Goal: Transaction & Acquisition: Book appointment/travel/reservation

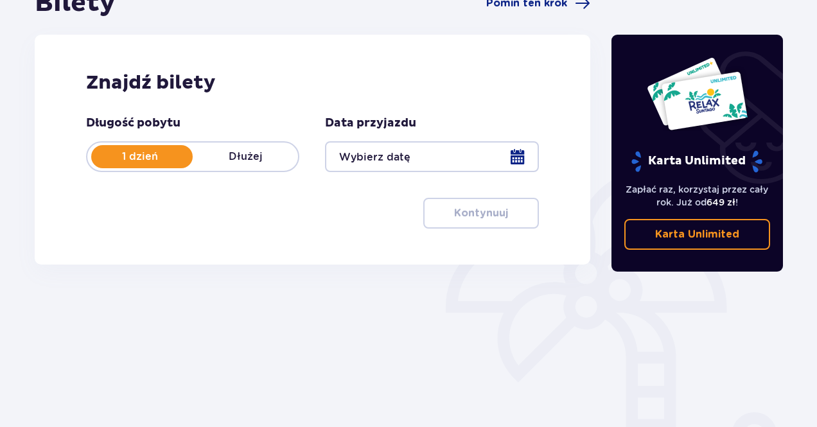
scroll to position [155, 0]
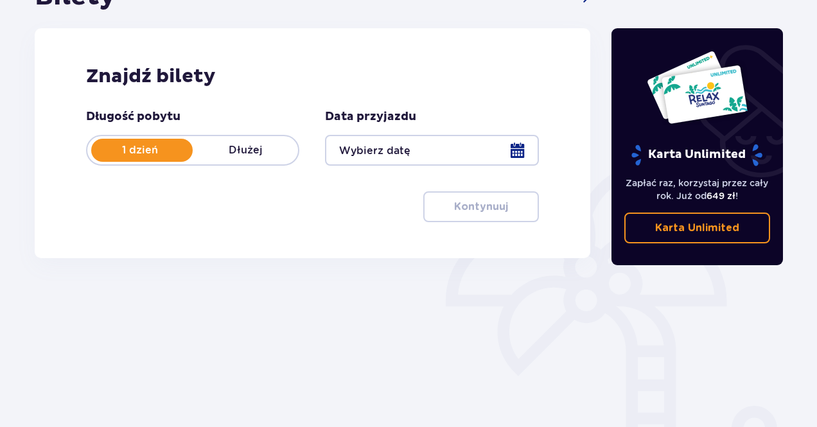
click at [414, 136] on div at bounding box center [431, 150] width 213 height 31
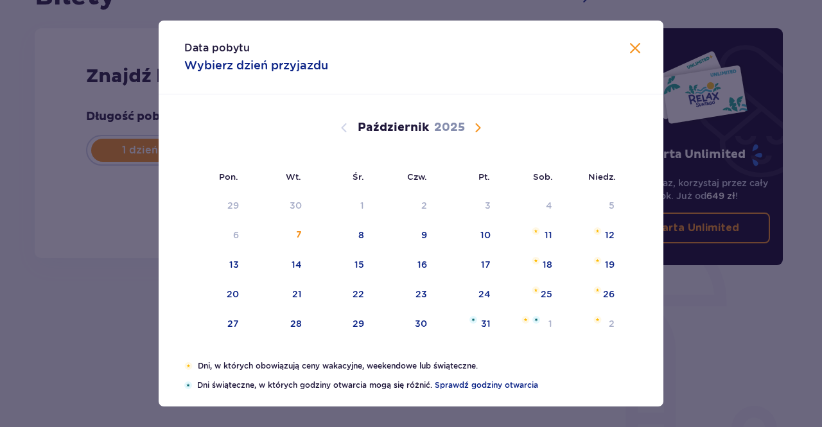
click at [484, 129] on div "Październik 2025" at bounding box center [410, 127] width 425 height 15
click at [478, 127] on span "Następny miesiąc" at bounding box center [477, 127] width 15 height 15
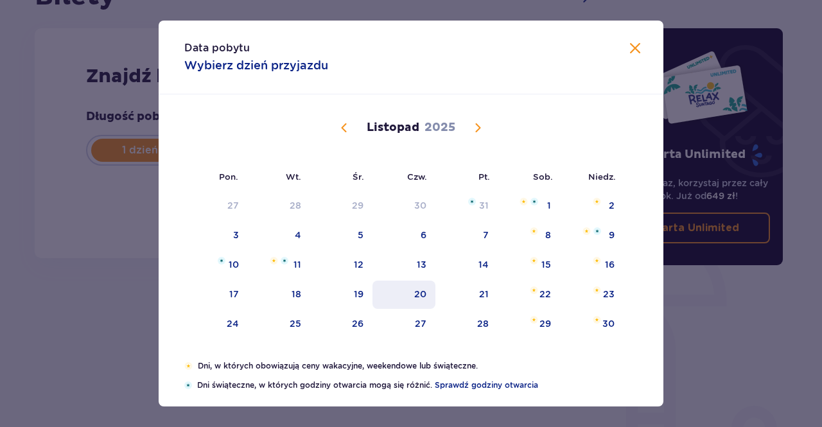
click at [414, 295] on div "20" at bounding box center [420, 294] width 12 height 13
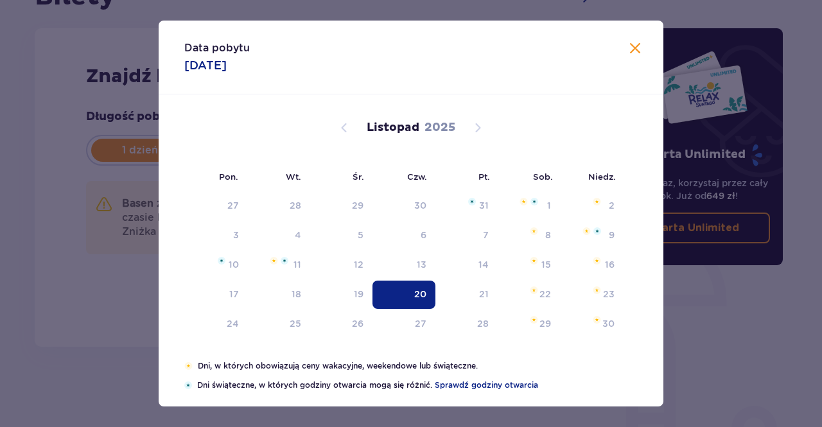
type input "[DATE]"
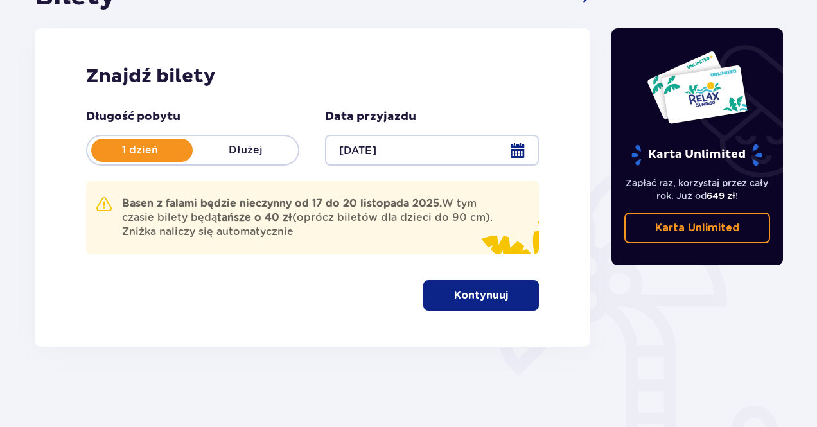
click at [459, 296] on p "Kontynuuj" at bounding box center [481, 295] width 54 height 14
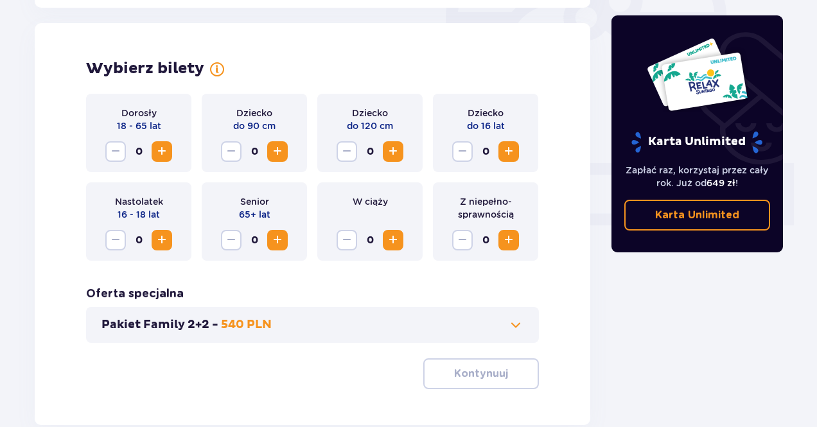
scroll to position [446, 0]
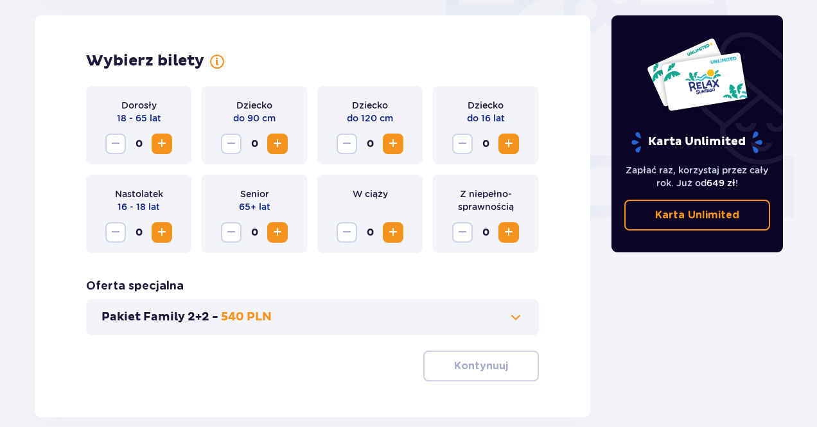
click at [157, 143] on span "Zwiększ" at bounding box center [161, 143] width 15 height 15
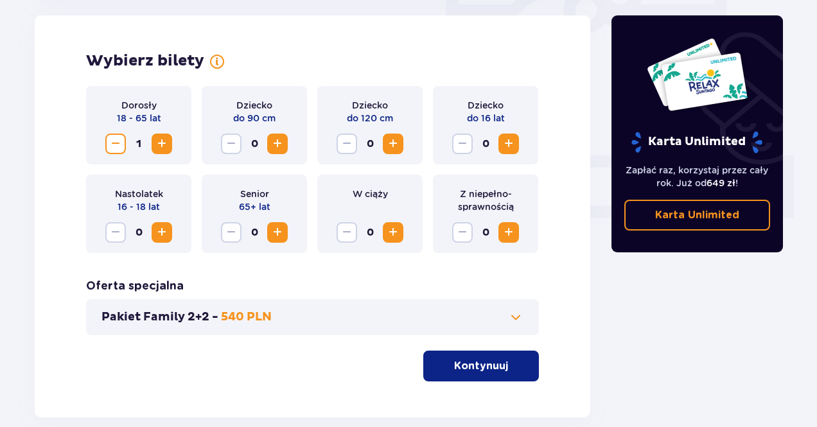
click at [157, 143] on span "Zwiększ" at bounding box center [161, 143] width 15 height 15
click at [464, 359] on p "Kontynuuj" at bounding box center [481, 366] width 54 height 14
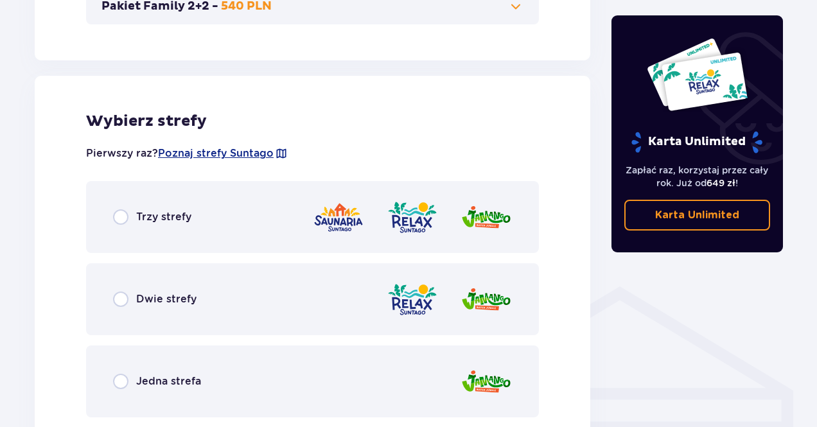
scroll to position [802, 0]
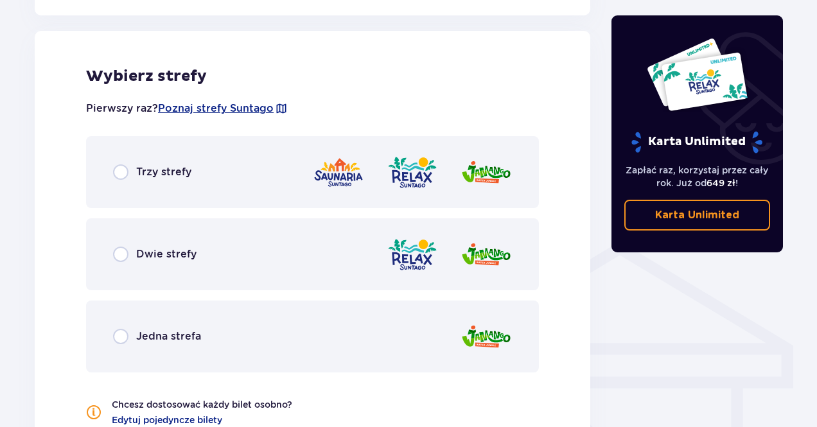
click at [168, 170] on span "Trzy strefy" at bounding box center [163, 172] width 55 height 14
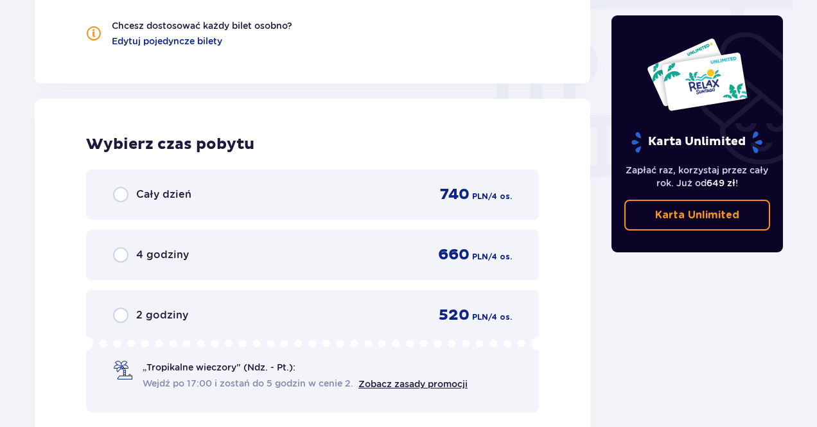
scroll to position [1249, 0]
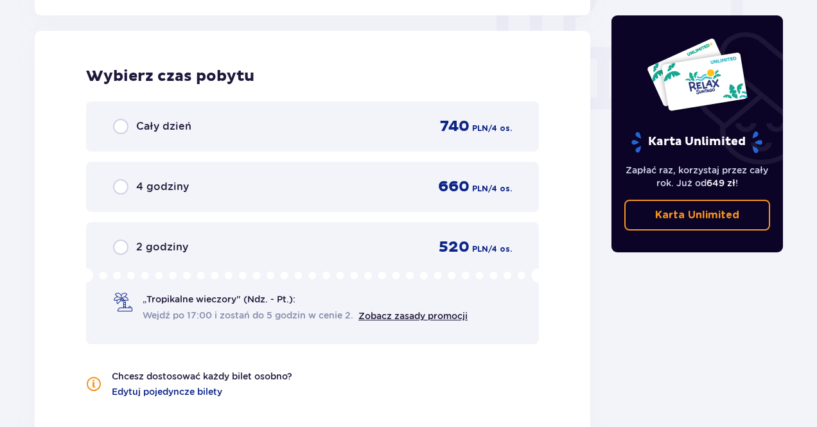
click at [166, 128] on span "Cały dzień" at bounding box center [163, 126] width 55 height 14
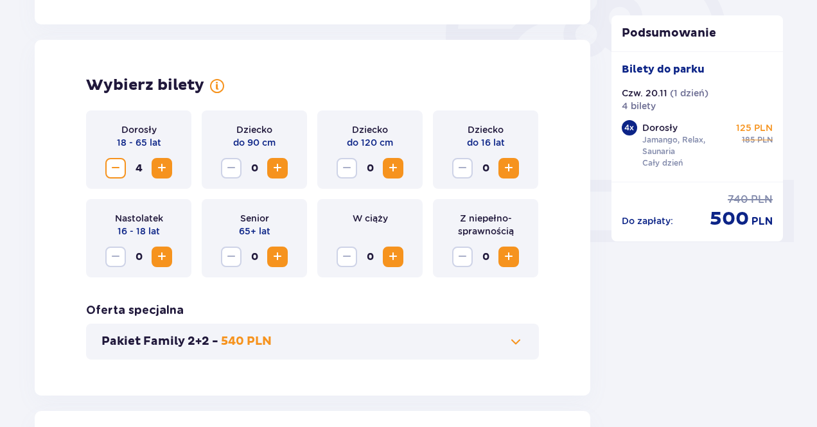
scroll to position [416, 0]
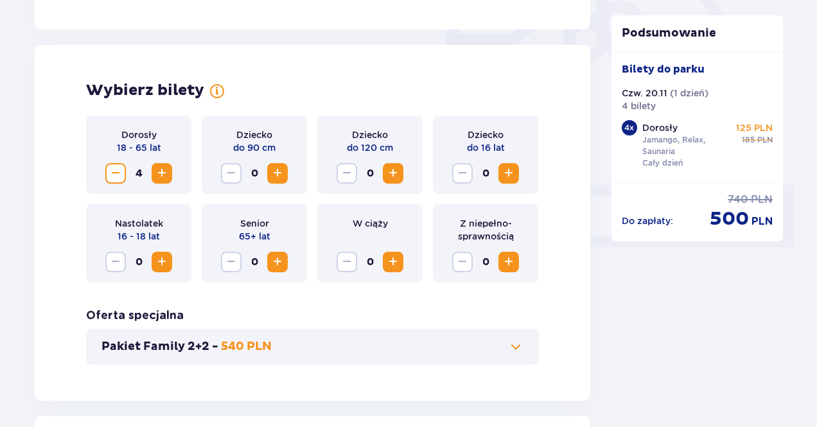
click at [393, 174] on span "Zwiększ" at bounding box center [392, 173] width 15 height 15
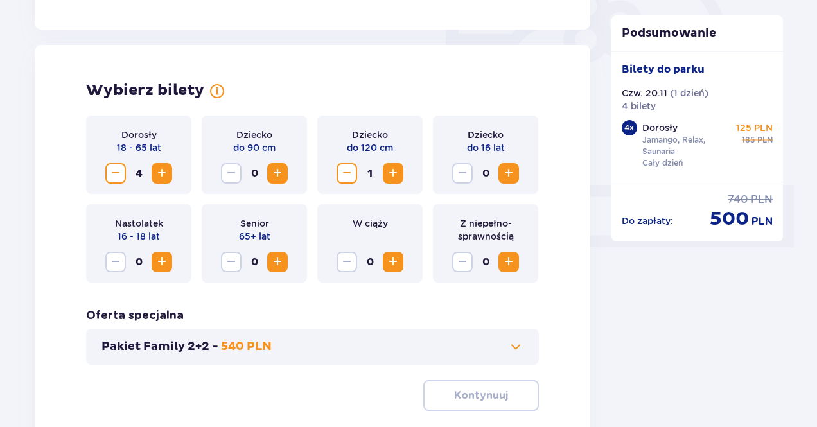
click at [393, 174] on span "Zwiększ" at bounding box center [392, 173] width 15 height 15
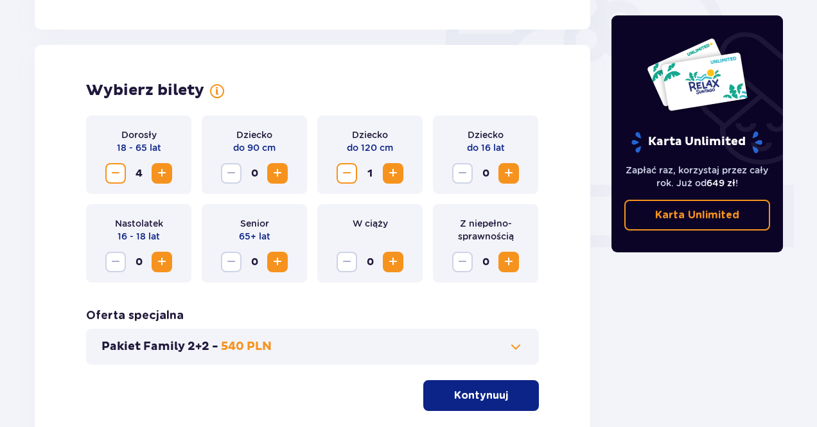
click at [400, 177] on span "Zwiększ" at bounding box center [392, 173] width 15 height 15
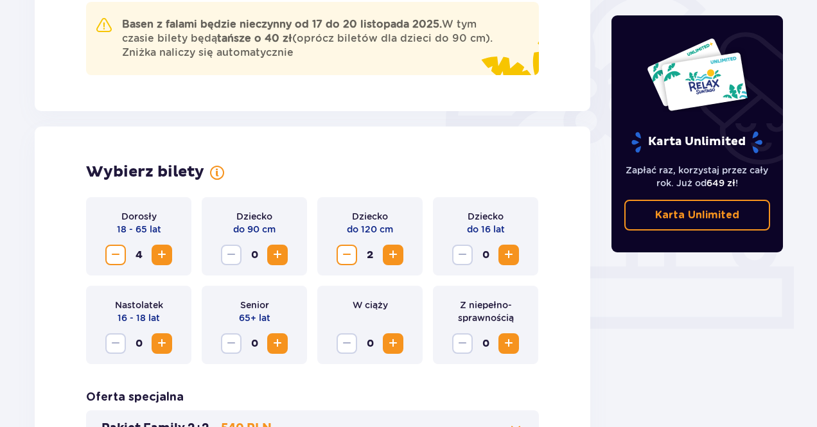
scroll to position [513, 0]
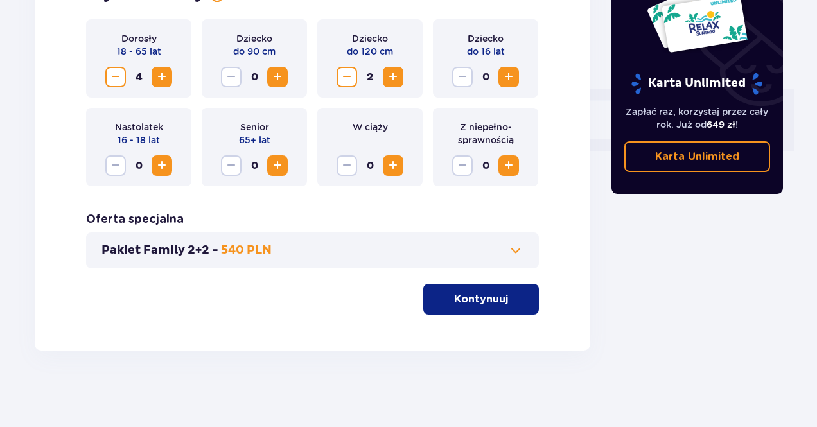
click at [468, 283] on div "Dorosły 18 - 65 lat 4 Dziecko do 90 cm 0 Dziecko do 120 cm 2 Dziecko do 16 lat …" at bounding box center [312, 167] width 453 height 296
click at [457, 299] on p "Kontynuuj" at bounding box center [481, 299] width 54 height 14
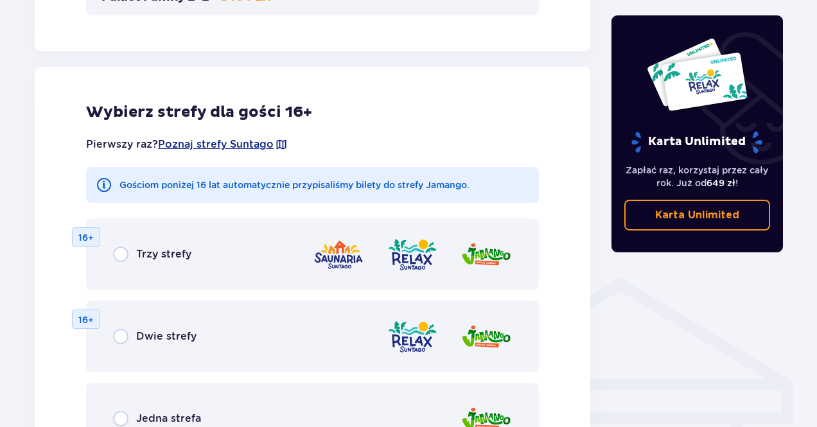
scroll to position [802, 0]
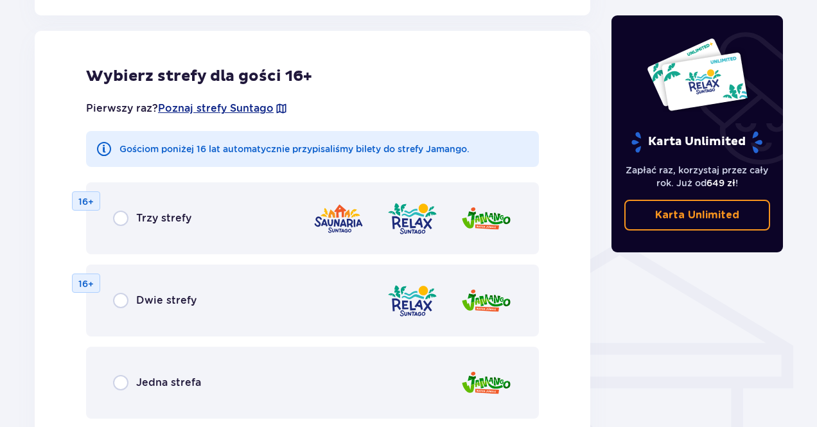
click at [114, 217] on input "radio" at bounding box center [120, 218] width 15 height 15
radio input "true"
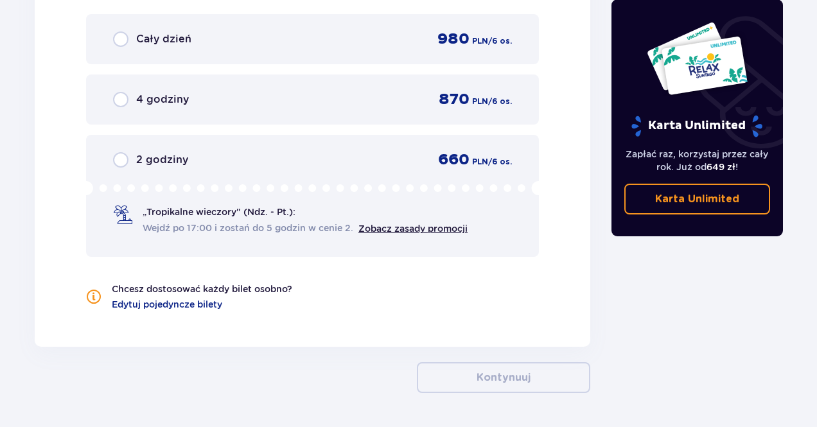
scroll to position [1407, 0]
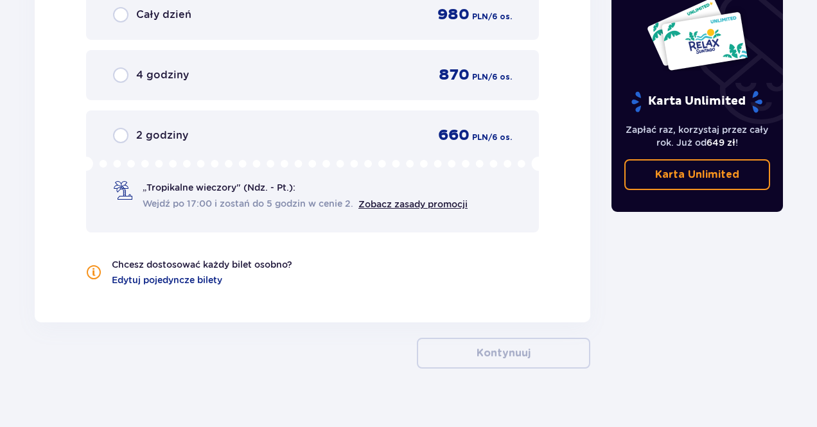
drag, startPoint x: 816, startPoint y: 337, endPoint x: 822, endPoint y: 256, distance: 81.1
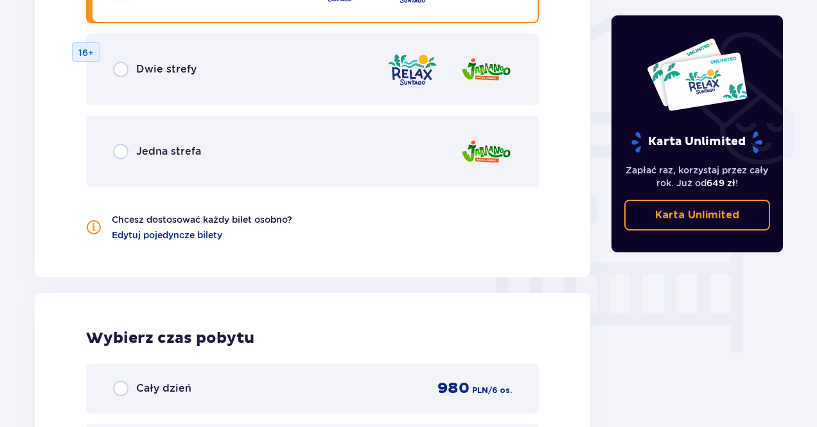
scroll to position [985, 0]
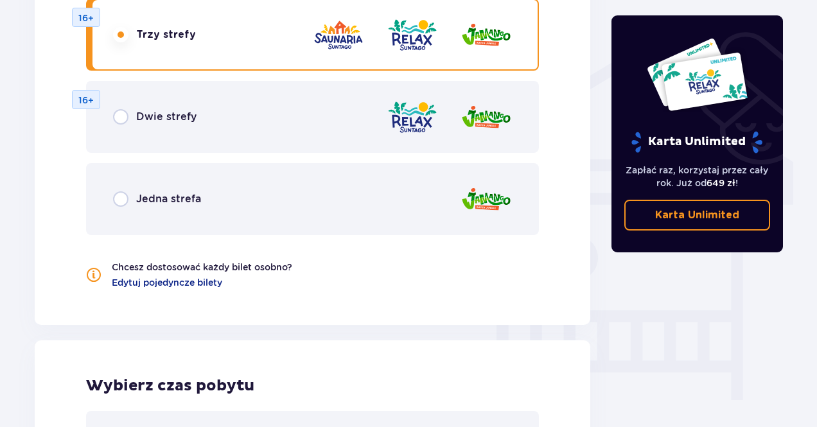
click at [181, 207] on div "Jedna strefa" at bounding box center [312, 199] width 453 height 72
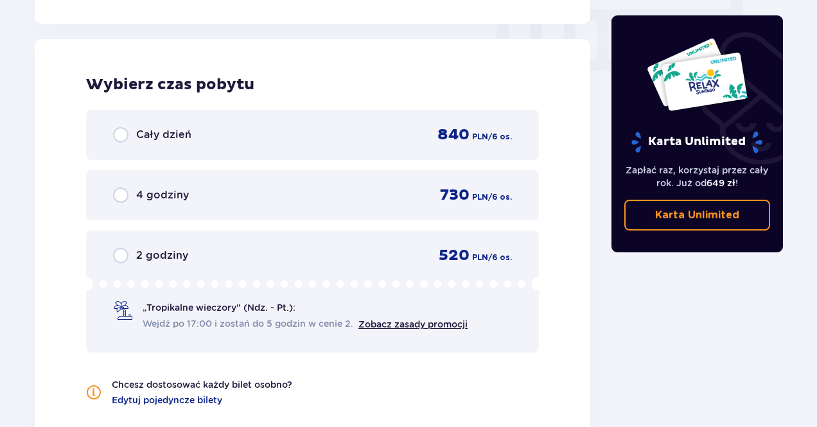
scroll to position [1295, 0]
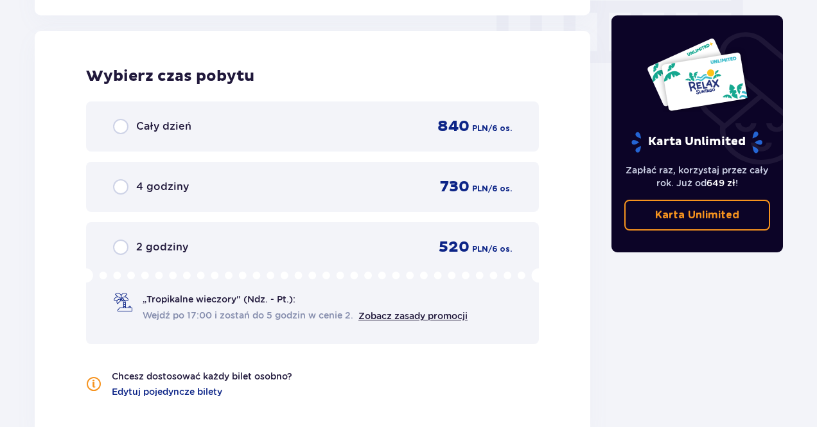
drag, startPoint x: 811, startPoint y: 394, endPoint x: 817, endPoint y: 379, distance: 16.5
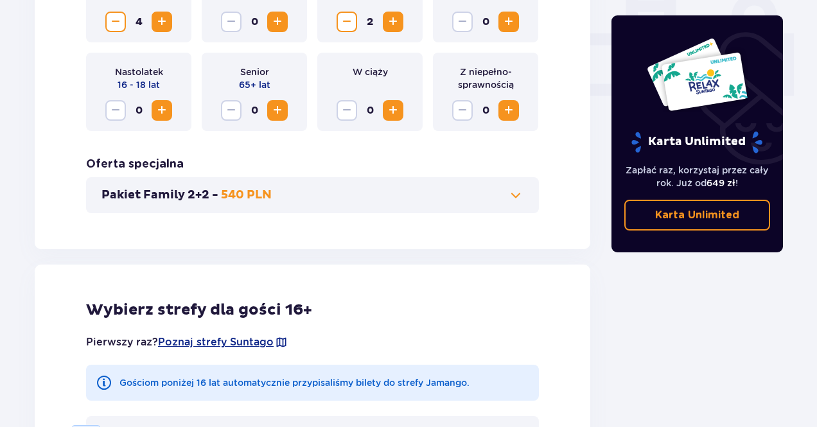
scroll to position [572, 0]
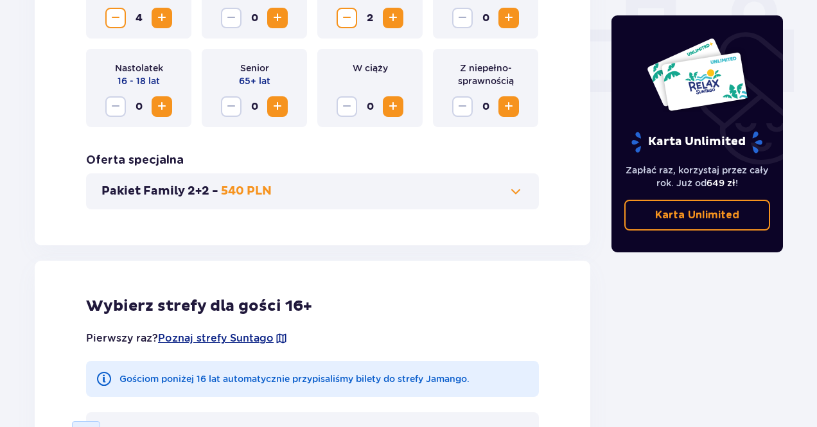
click at [509, 198] on span at bounding box center [515, 191] width 15 height 15
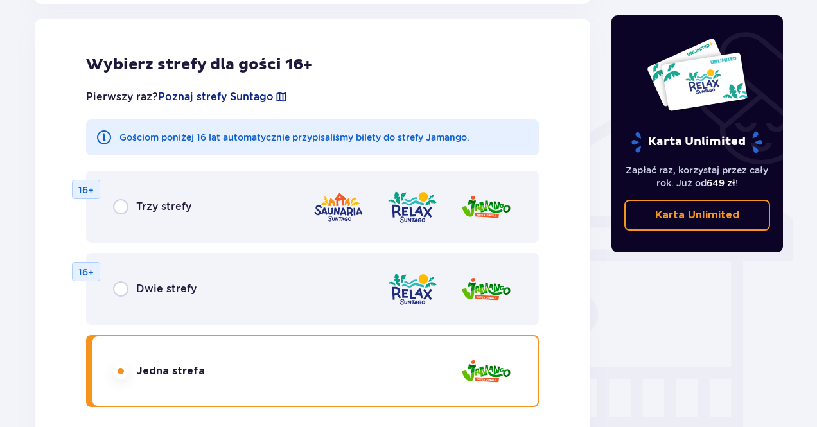
scroll to position [933, 0]
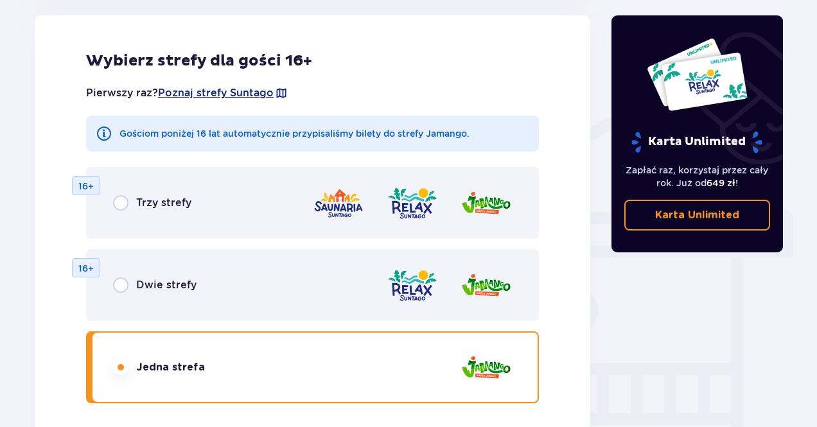
click at [221, 193] on div "Trzy strefy 16+" at bounding box center [312, 203] width 453 height 72
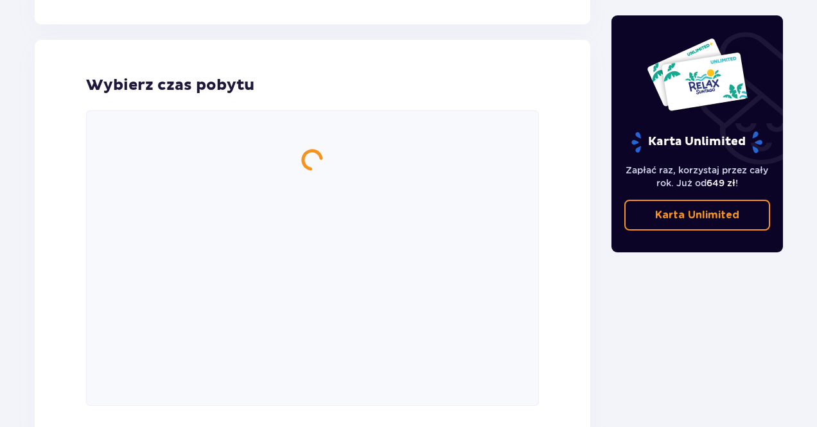
scroll to position [1411, 0]
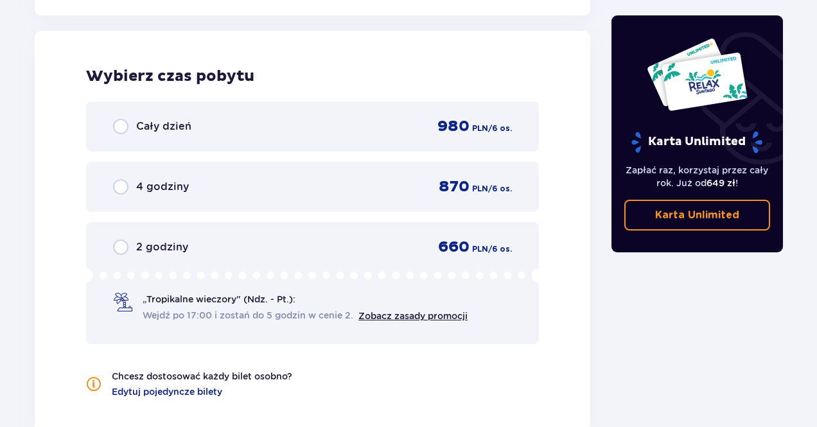
click at [231, 126] on div "Cały dzień 980 PLN / 6 os." at bounding box center [312, 126] width 399 height 19
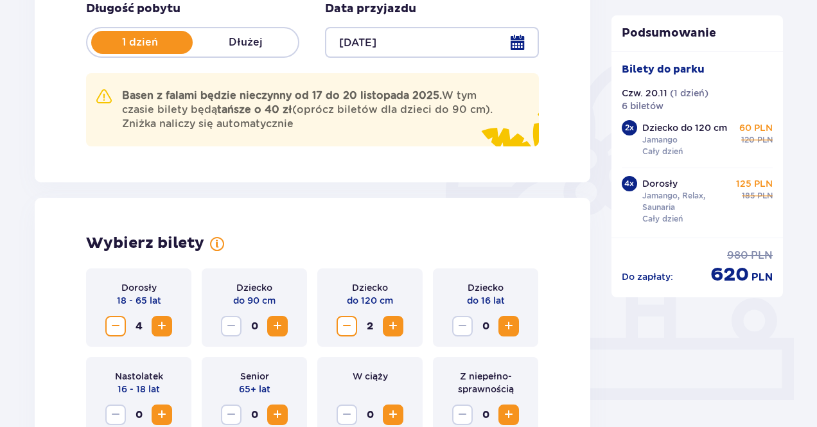
scroll to position [199, 0]
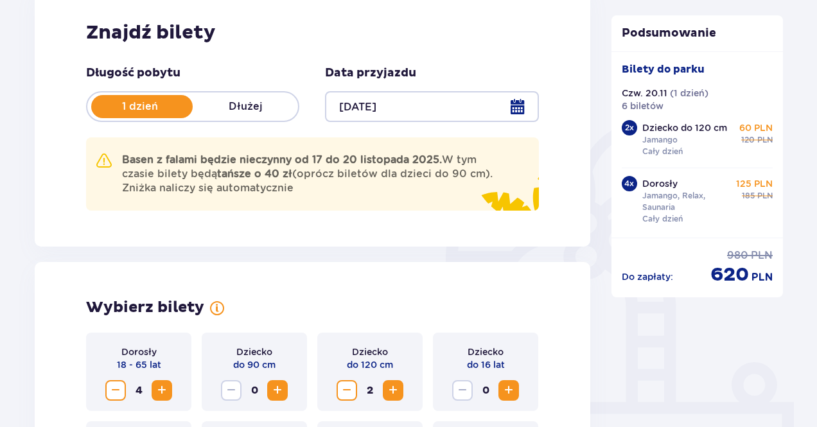
click at [269, 104] on p "Dłużej" at bounding box center [245, 107] width 105 height 14
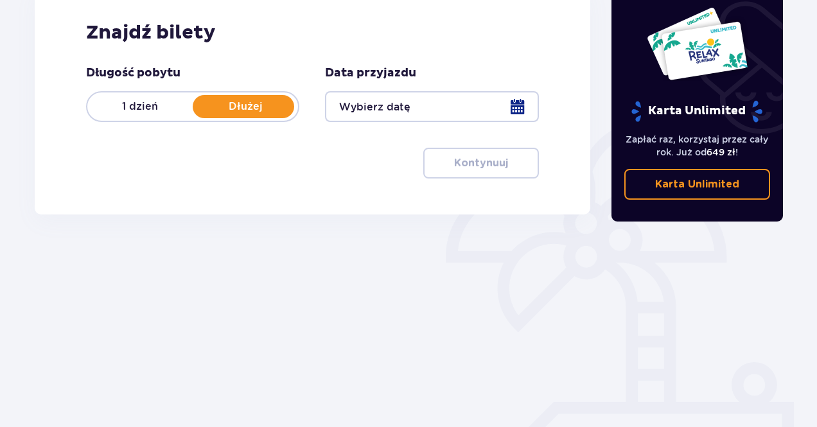
click at [155, 107] on p "1 dzień" at bounding box center [139, 107] width 105 height 14
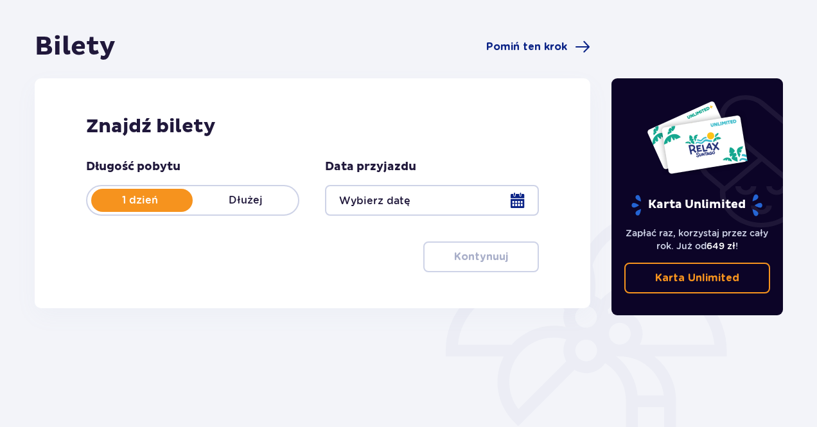
scroll to position [0, 0]
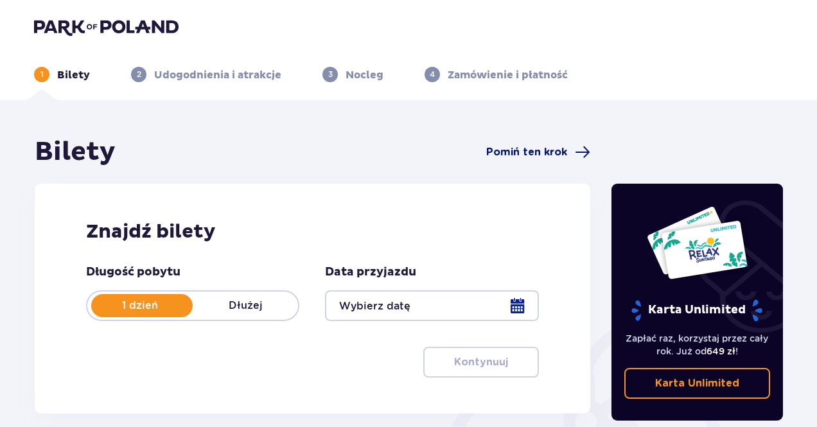
click at [533, 150] on span "Pomiń ten krok" at bounding box center [526, 152] width 81 height 14
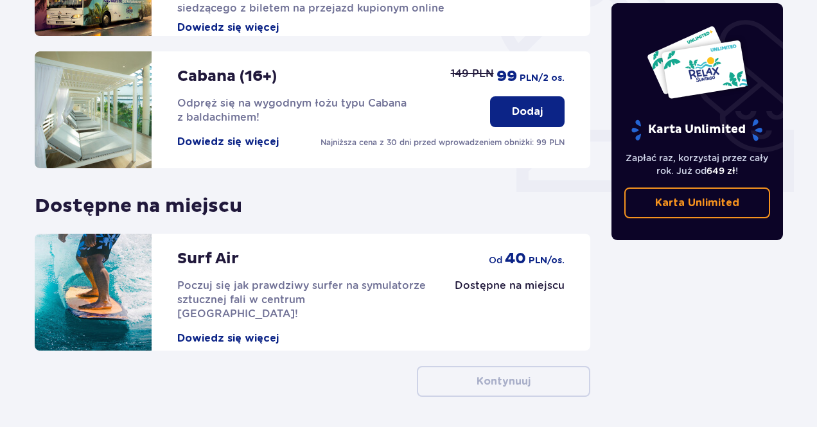
scroll to position [505, 0]
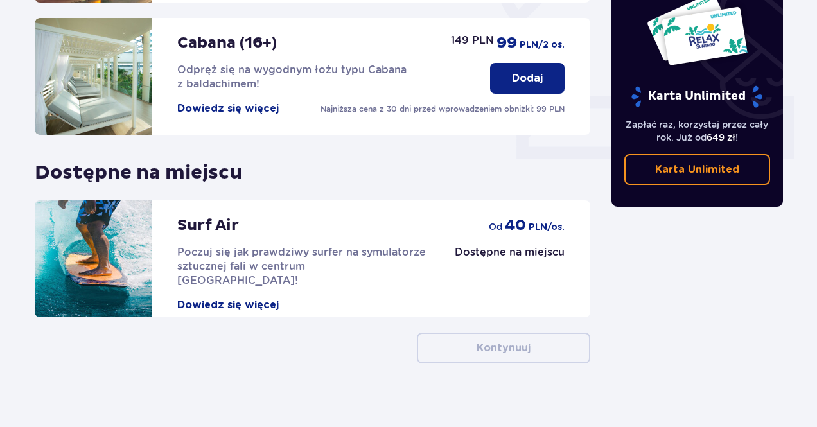
click at [238, 298] on button "Dowiedz się więcej" at bounding box center [227, 305] width 101 height 14
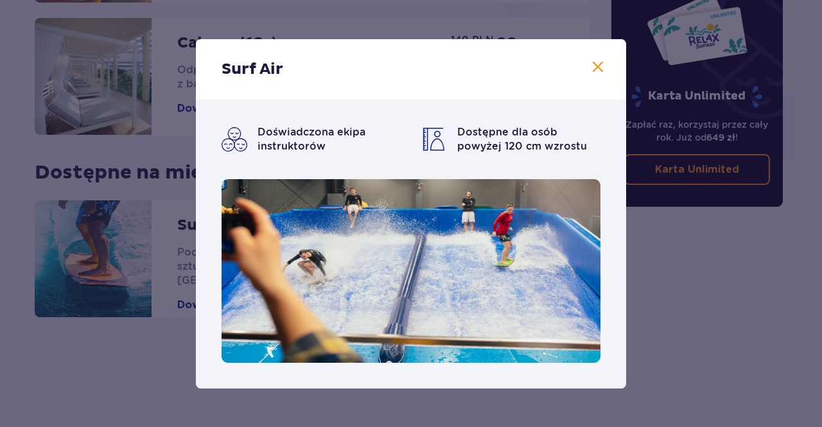
click at [591, 58] on div "Surf Air" at bounding box center [411, 69] width 430 height 60
click at [597, 67] on span at bounding box center [597, 67] width 15 height 15
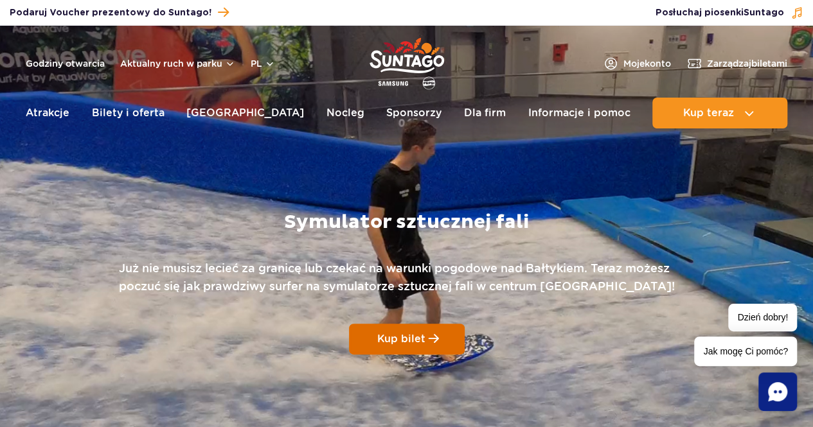
click at [419, 336] on span "Kup bilet" at bounding box center [401, 339] width 48 height 12
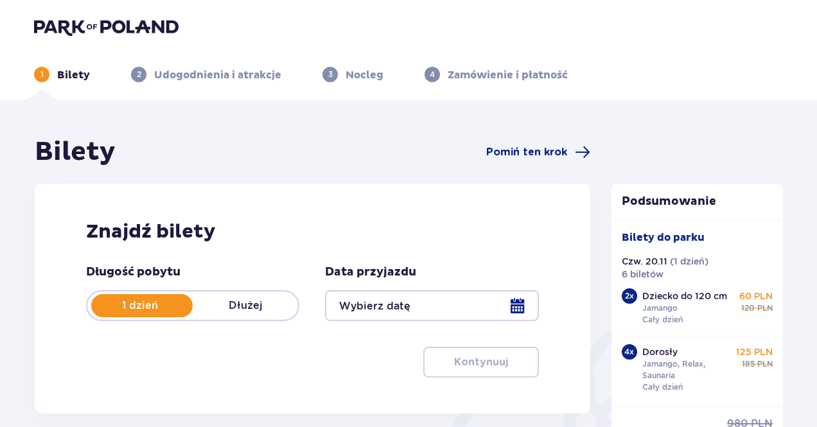
type input "[DATE]"
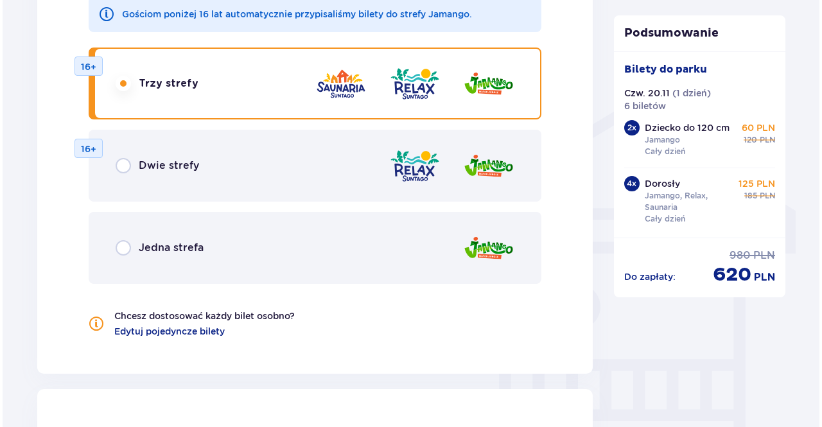
scroll to position [790, 0]
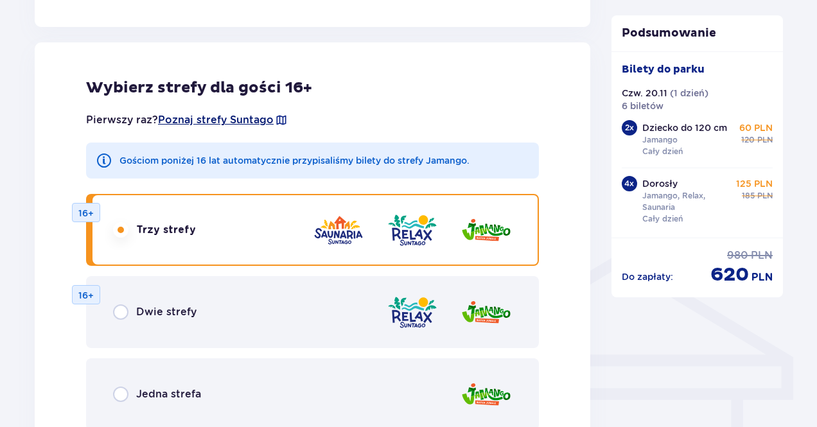
click at [185, 118] on span "Poznaj strefy Suntago" at bounding box center [216, 120] width 116 height 14
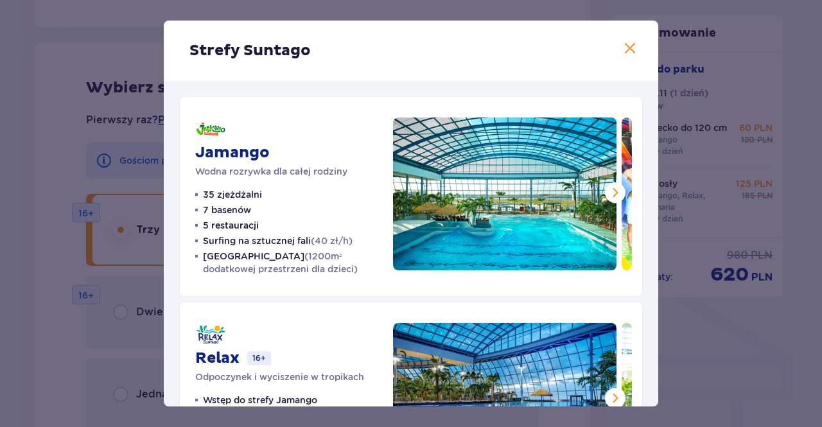
click at [624, 53] on span at bounding box center [629, 48] width 15 height 15
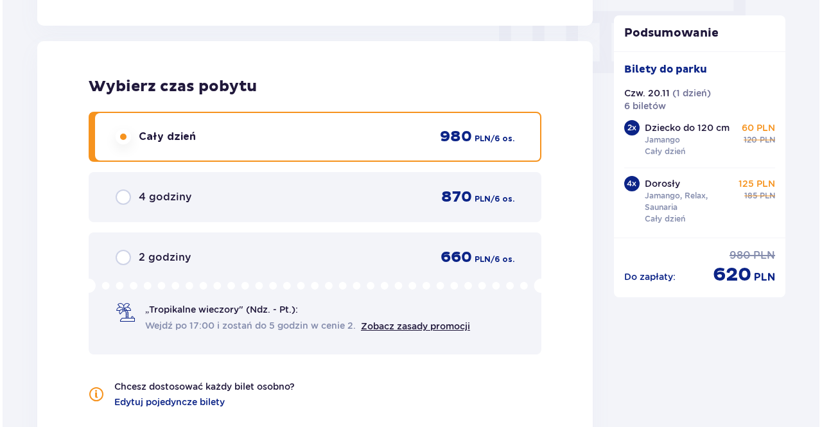
scroll to position [1497, 0]
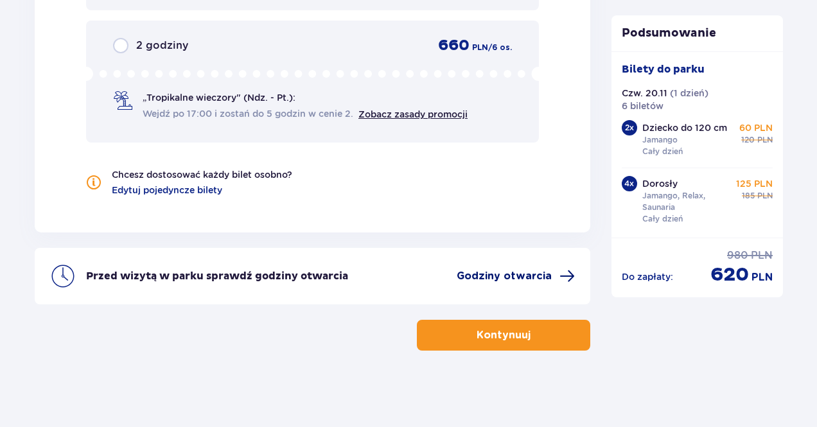
click at [509, 278] on span "Godziny otwarcia" at bounding box center [504, 276] width 95 height 14
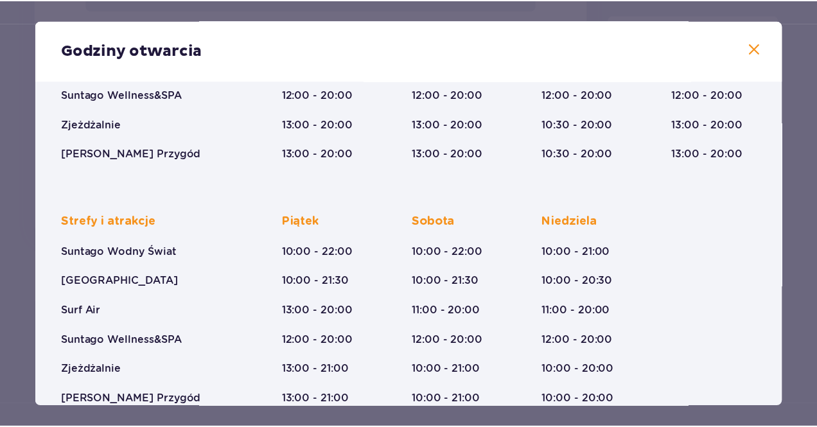
scroll to position [252, 0]
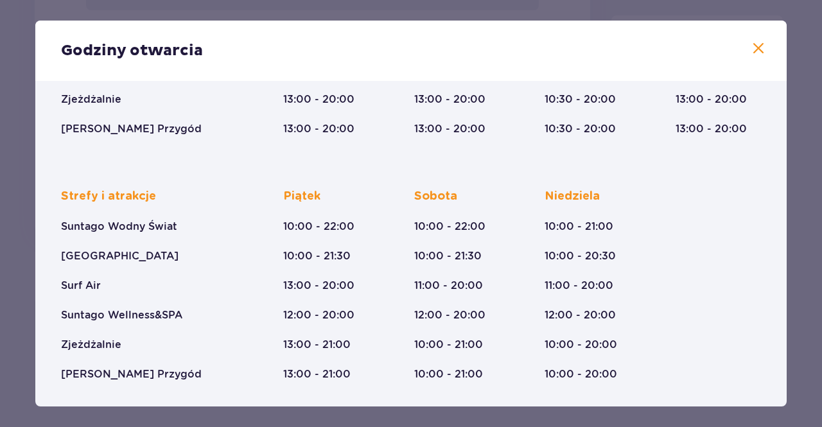
click at [759, 44] on span at bounding box center [758, 48] width 15 height 15
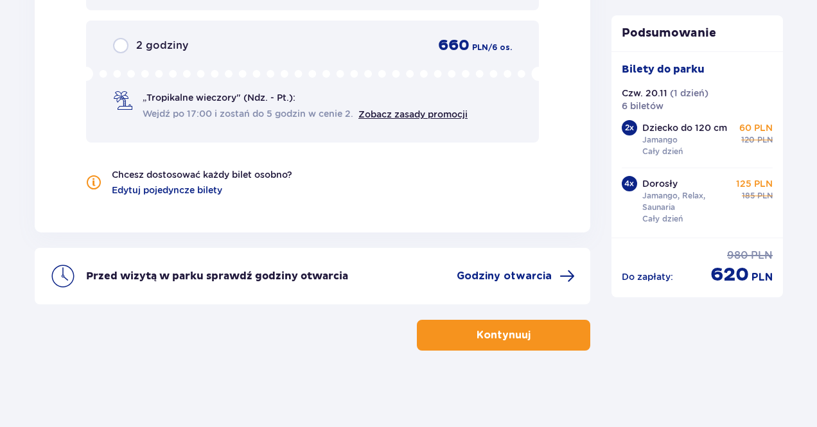
click at [531, 332] on span "button" at bounding box center [532, 335] width 15 height 15
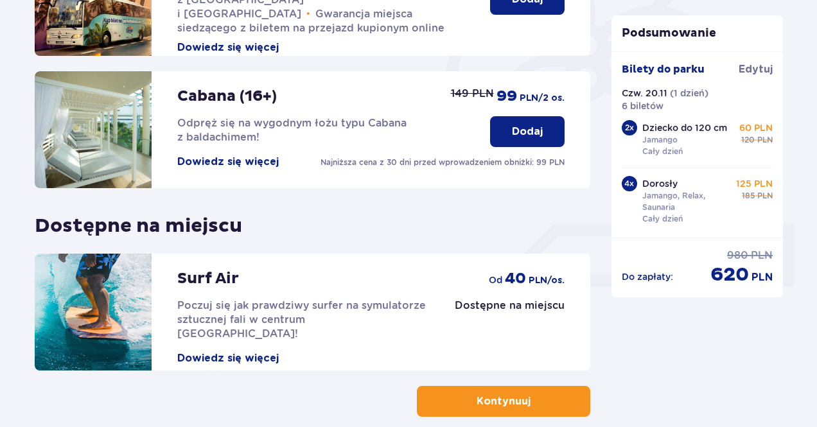
scroll to position [443, 0]
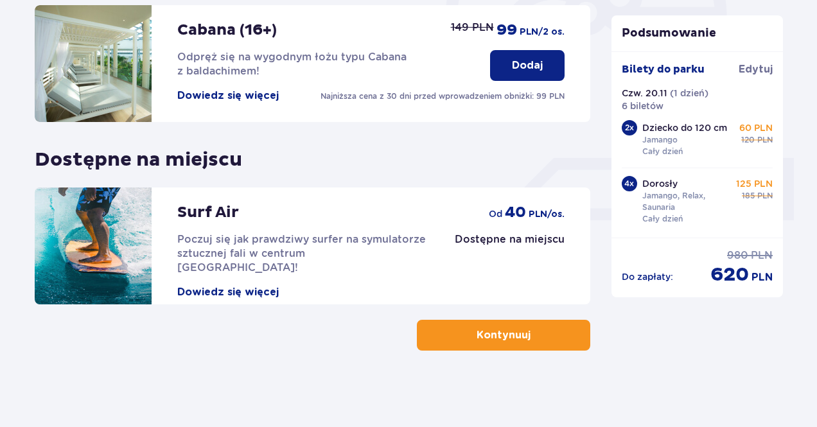
click at [504, 336] on p "Kontynuuj" at bounding box center [504, 335] width 54 height 14
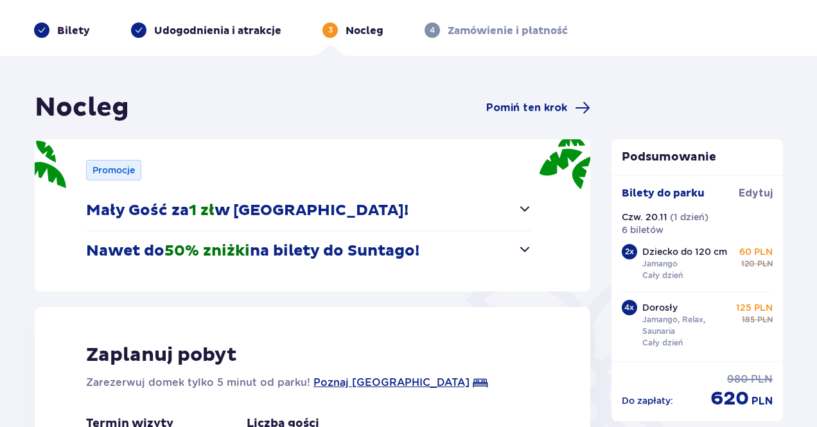
scroll to position [64, 0]
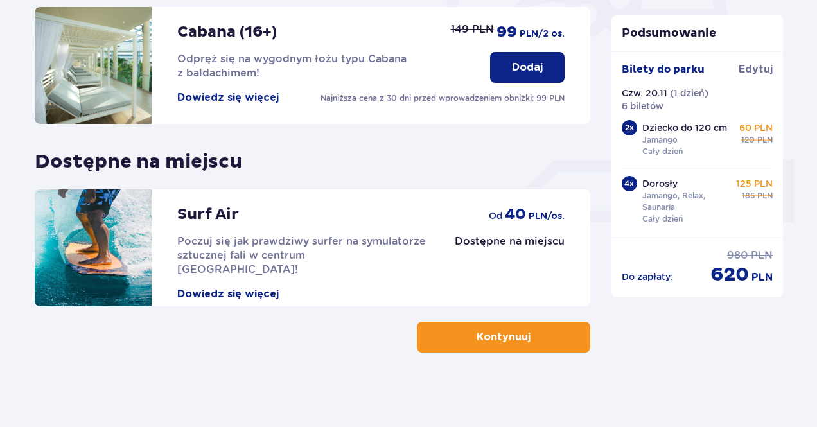
scroll to position [443, 0]
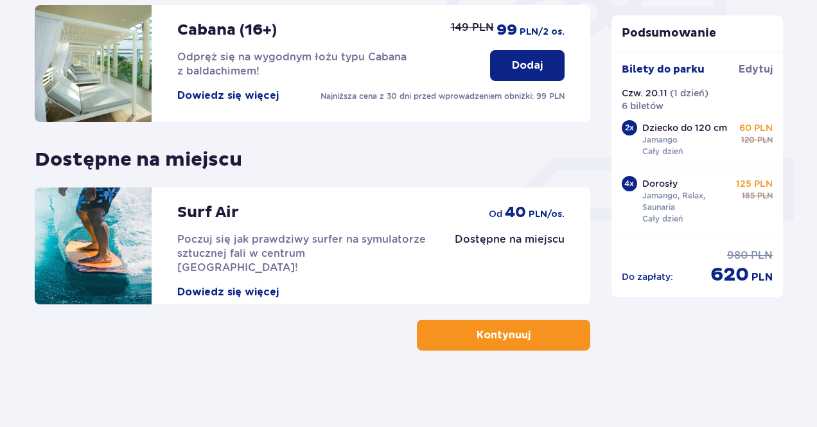
click at [503, 344] on button "Kontynuuj" at bounding box center [503, 335] width 173 height 31
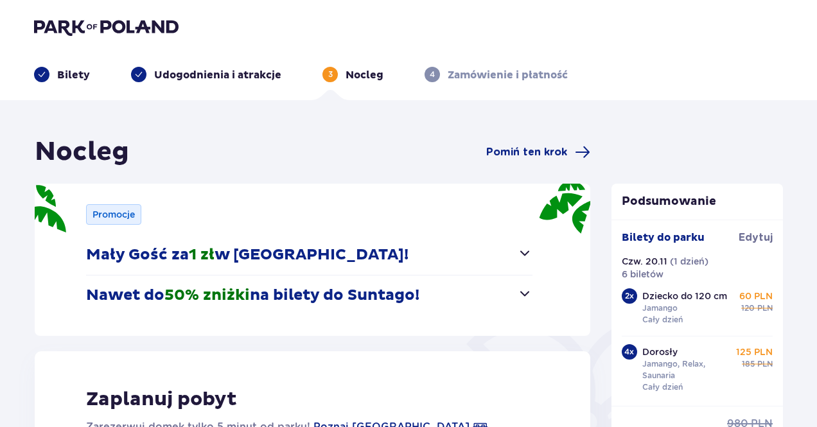
click at [206, 253] on span "1 zł" at bounding box center [202, 254] width 26 height 19
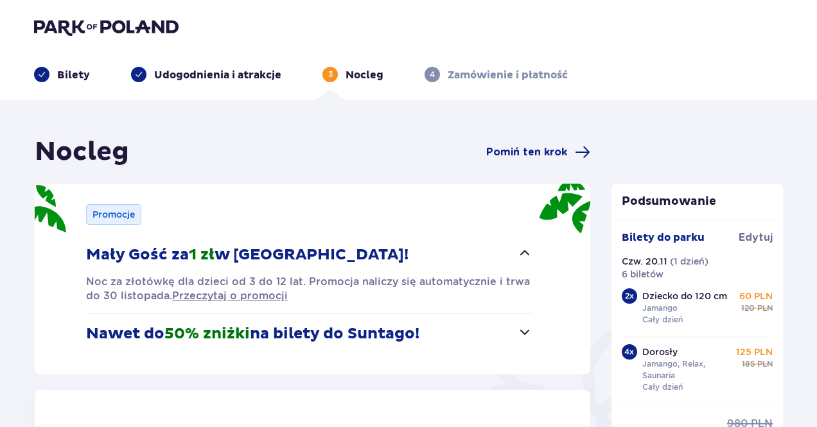
click at [206, 258] on span "1 zł" at bounding box center [202, 254] width 26 height 19
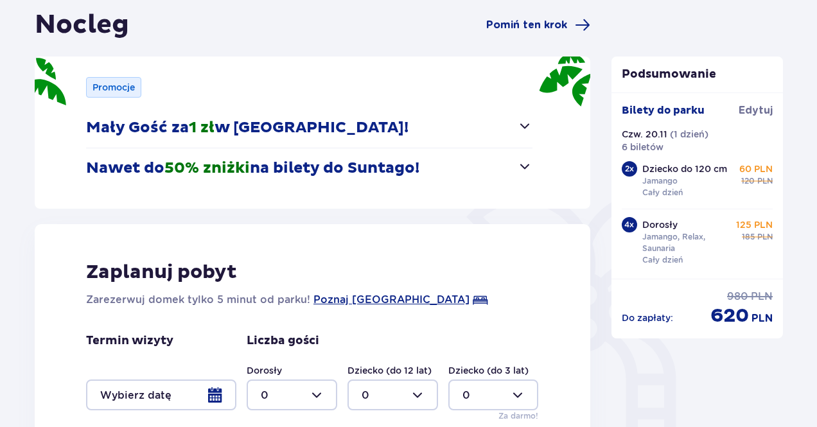
scroll to position [128, 0]
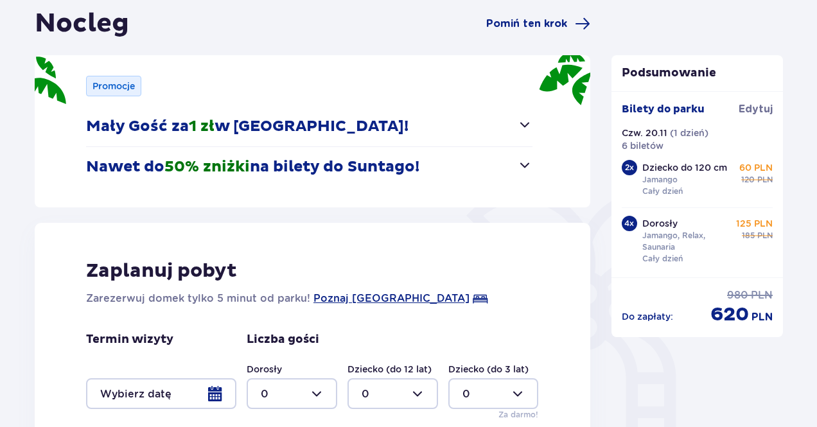
click at [330, 171] on p "Nawet do 50% zniżki na bilety do [GEOGRAPHIC_DATA]!" at bounding box center [252, 166] width 333 height 19
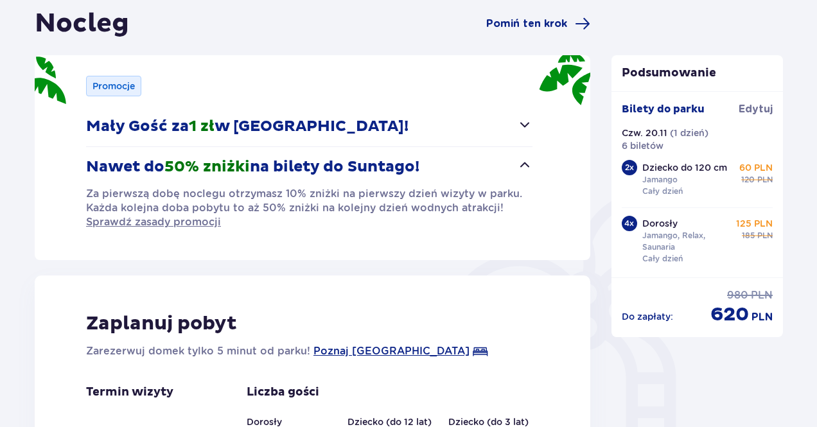
click at [335, 168] on p "Nawet do 50% zniżki na bilety do [GEOGRAPHIC_DATA]!" at bounding box center [252, 166] width 333 height 19
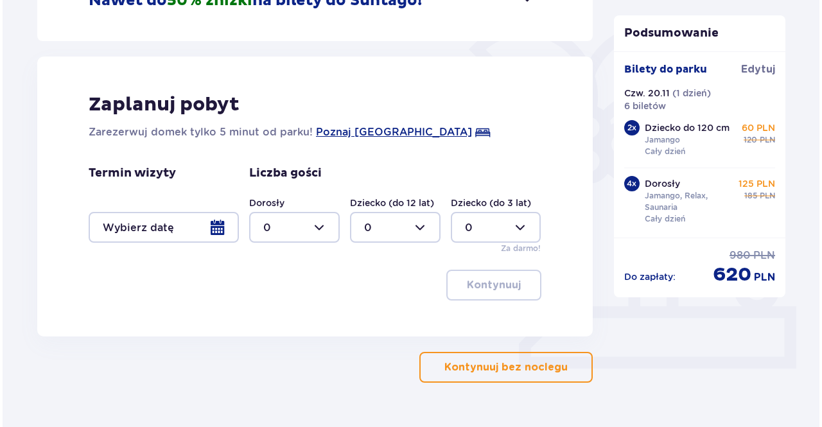
scroll to position [326, 0]
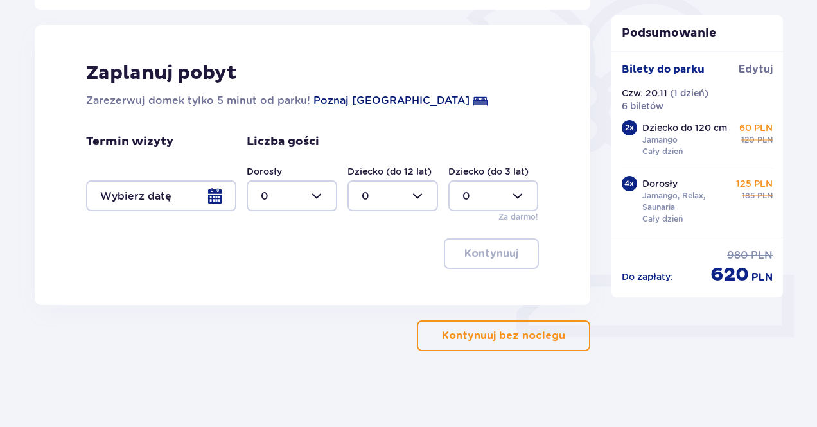
click at [331, 101] on span "Poznaj [GEOGRAPHIC_DATA]" at bounding box center [391, 100] width 156 height 15
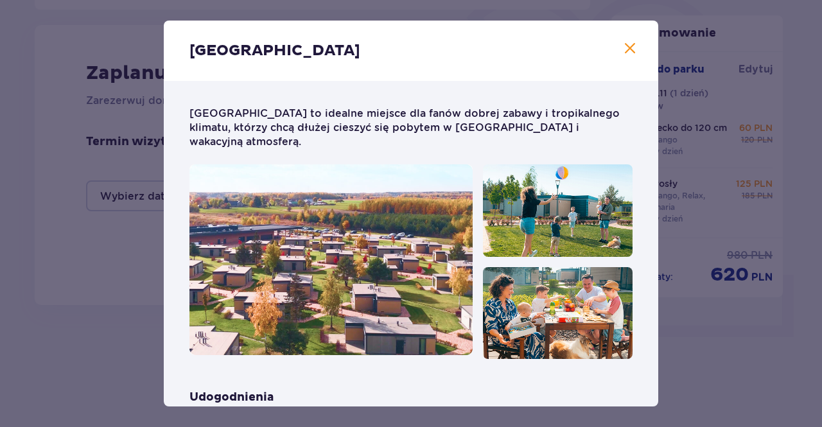
click at [631, 55] on span "Zamknij" at bounding box center [629, 48] width 15 height 15
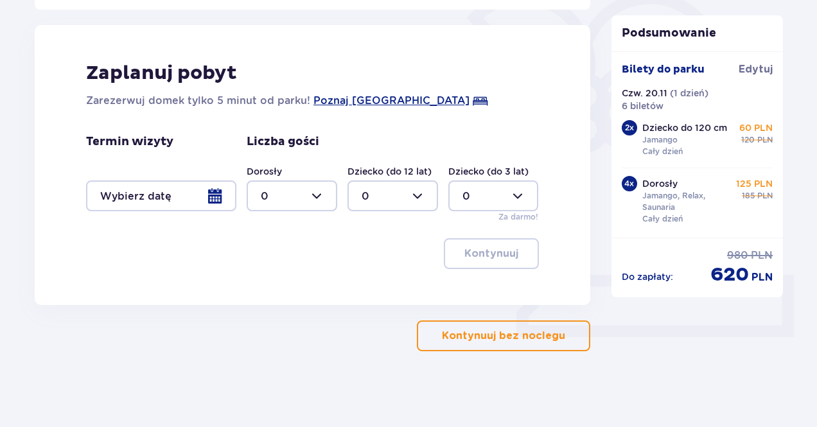
click at [502, 341] on p "Kontynuuj bez noclegu" at bounding box center [503, 336] width 123 height 14
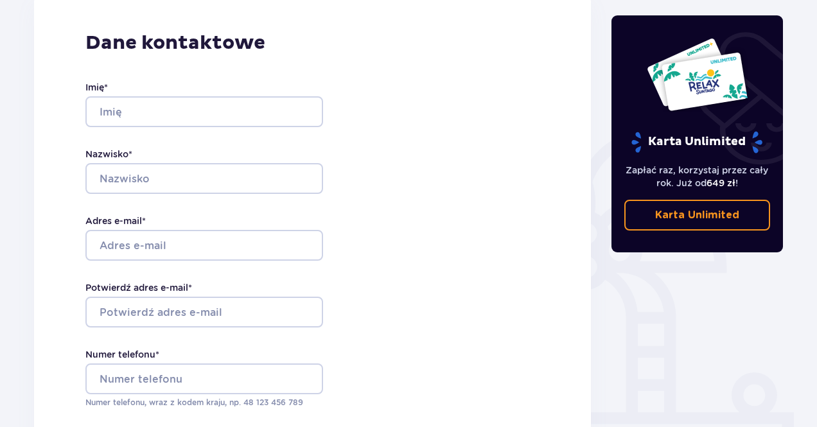
scroll to position [137, 0]
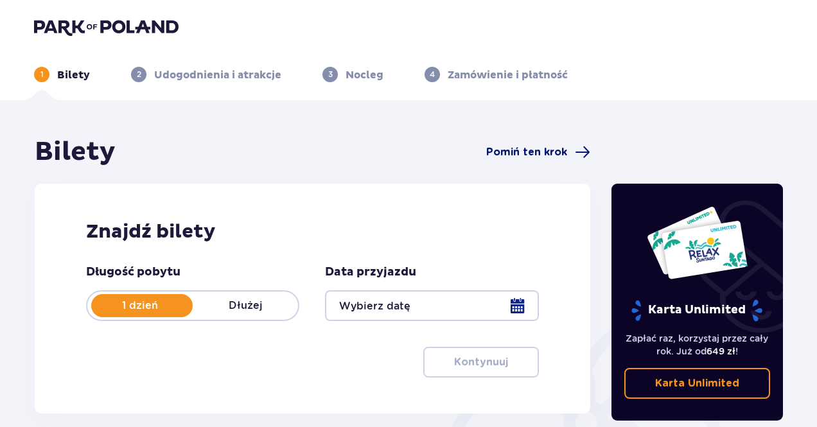
click at [516, 154] on span "Pomiń ten krok" at bounding box center [526, 152] width 81 height 14
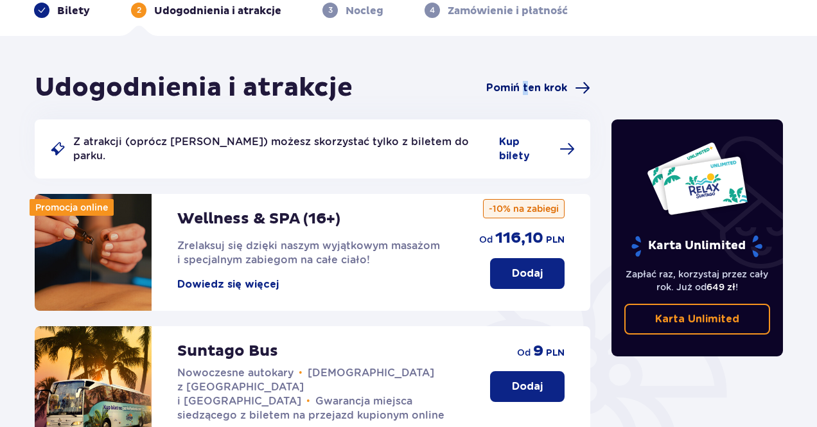
click at [526, 89] on span "Pomiń ten krok" at bounding box center [526, 88] width 81 height 14
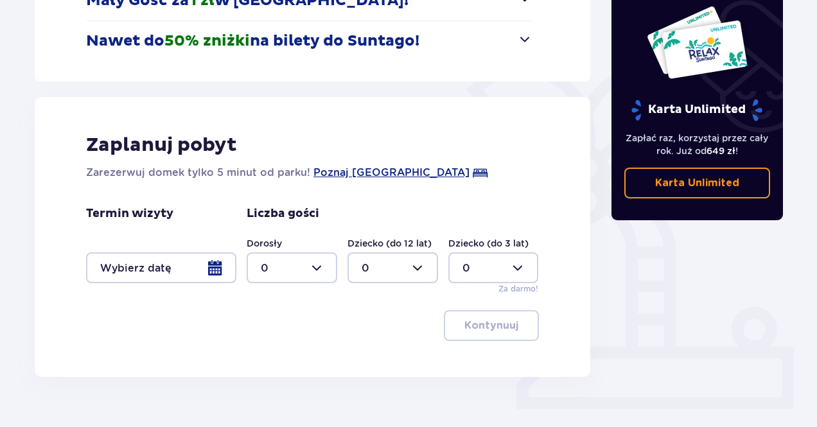
scroll to position [280, 0]
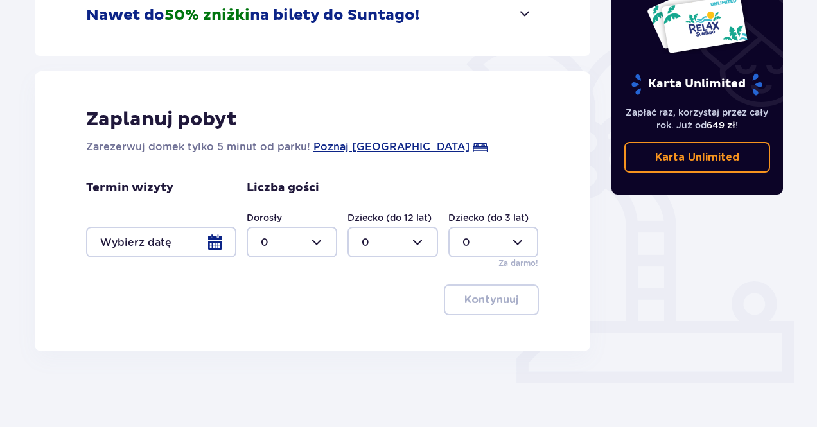
click at [205, 251] on div at bounding box center [161, 242] width 150 height 31
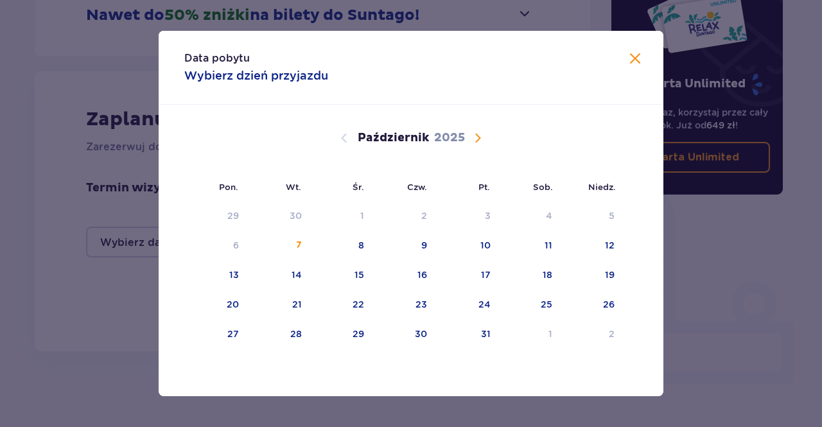
click at [479, 138] on span "Następny miesiąc" at bounding box center [477, 137] width 15 height 15
click at [420, 305] on div "20" at bounding box center [420, 304] width 12 height 13
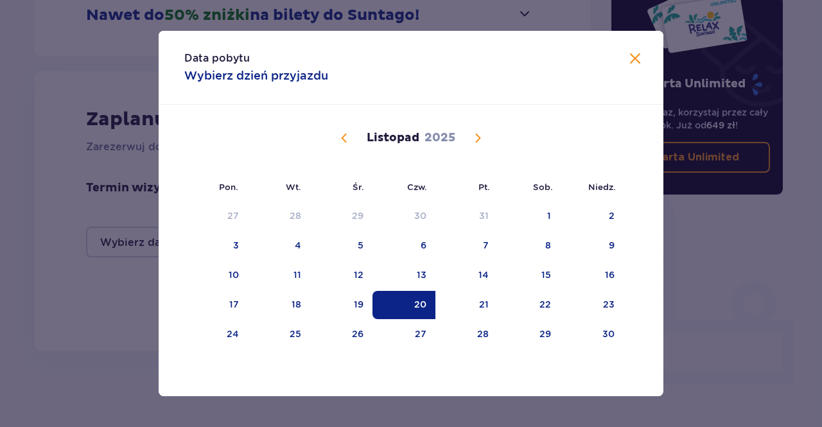
click at [715, 358] on div "Data pobytu Wybierz dzień przyjazdu Pon. Wt. Śr. Czw. Pt. Sob. Niedz. Październ…" at bounding box center [411, 213] width 822 height 427
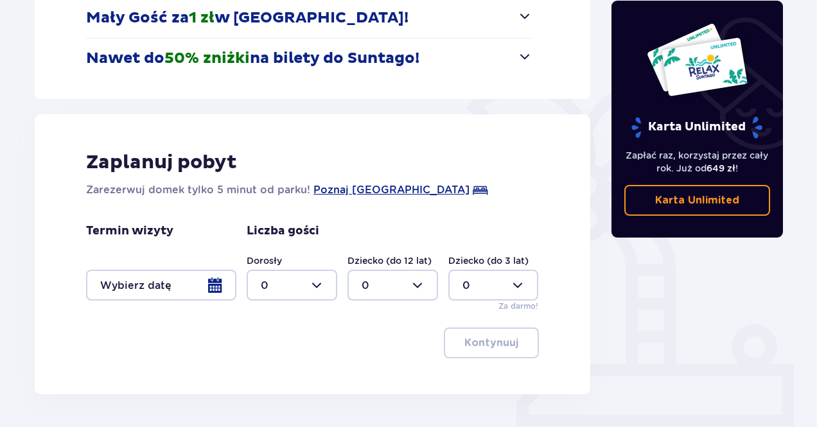
scroll to position [280, 0]
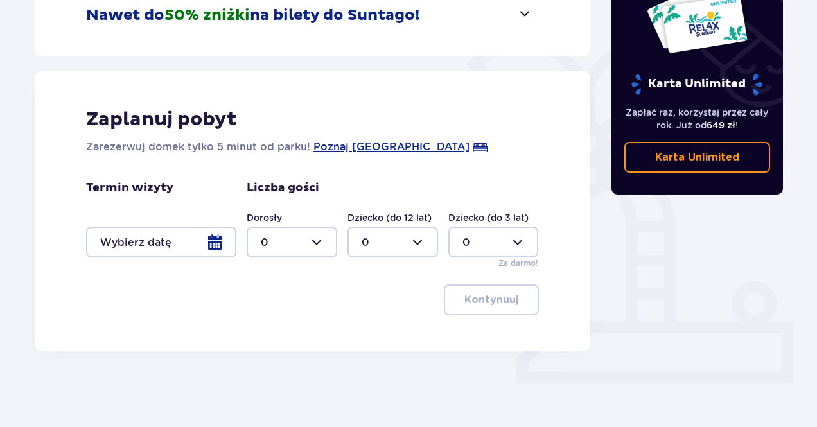
click at [327, 238] on div at bounding box center [292, 242] width 91 height 31
click at [323, 243] on div at bounding box center [292, 242] width 91 height 31
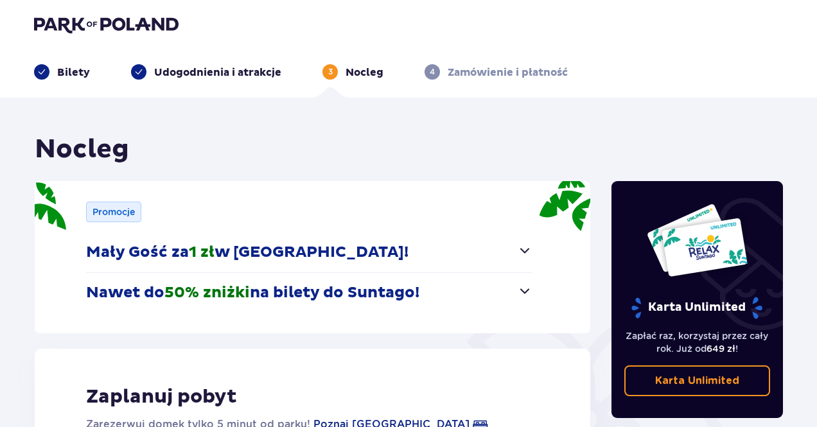
scroll to position [0, 0]
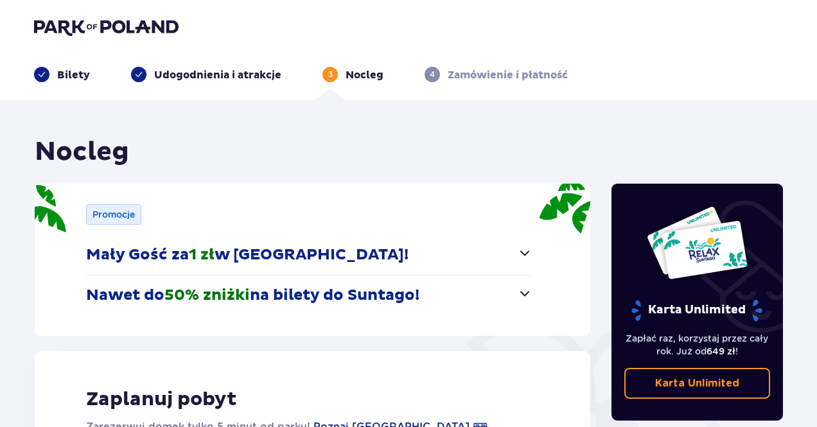
click at [57, 71] on div "Bilety" at bounding box center [62, 74] width 56 height 15
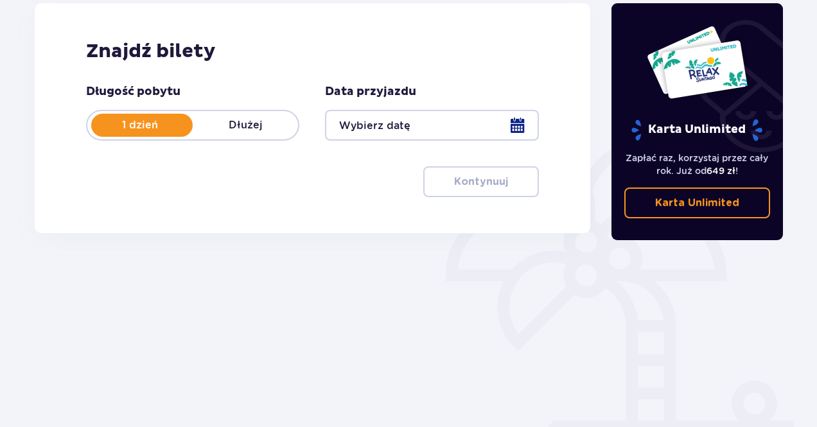
scroll to position [193, 0]
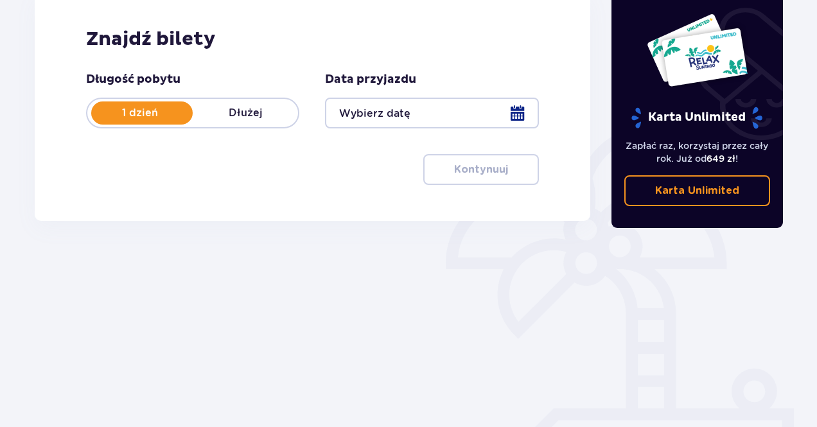
click at [140, 107] on p "1 dzień" at bounding box center [139, 113] width 105 height 14
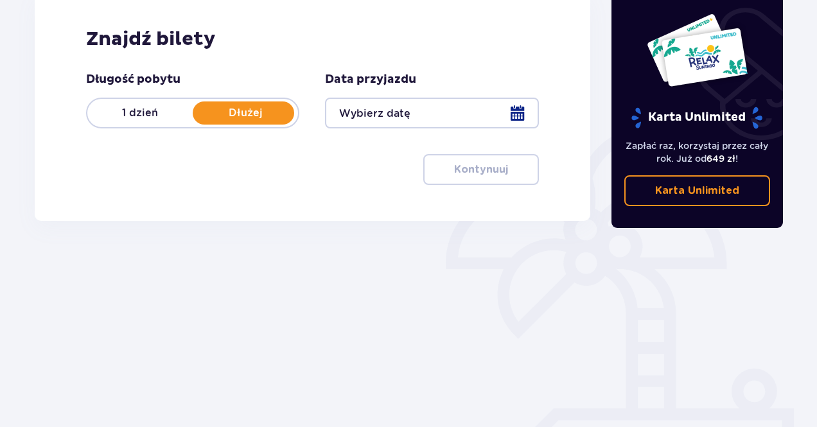
click at [154, 114] on p "1 dzień" at bounding box center [139, 113] width 105 height 14
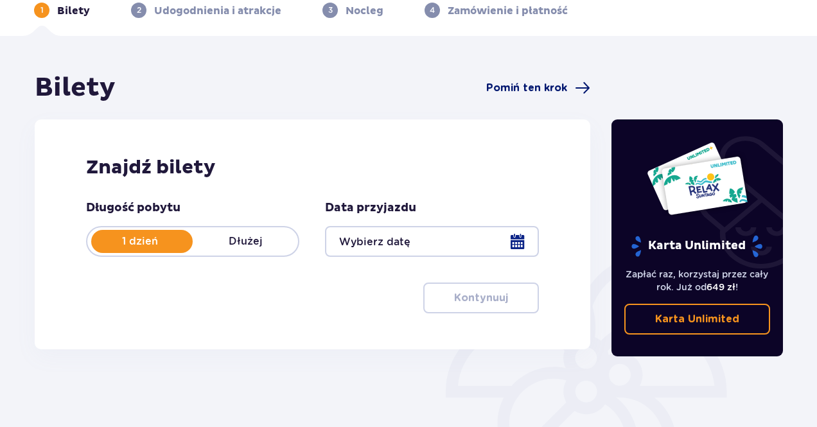
click at [501, 83] on span "Pomiń ten krok" at bounding box center [526, 88] width 81 height 14
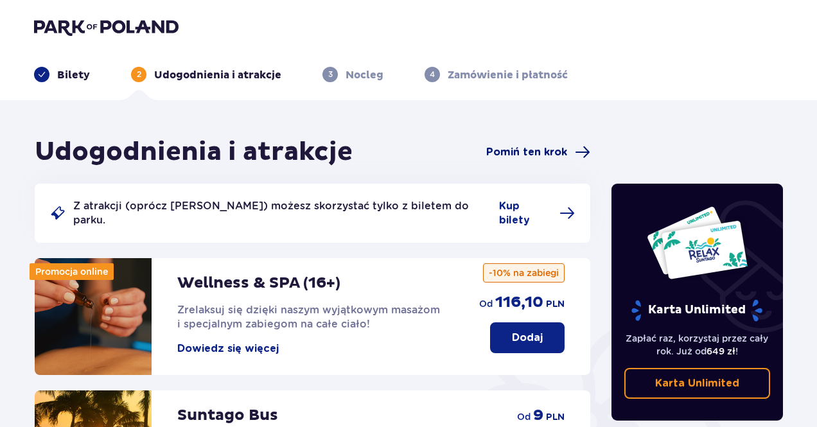
click at [528, 147] on span "Pomiń ten krok" at bounding box center [526, 152] width 81 height 14
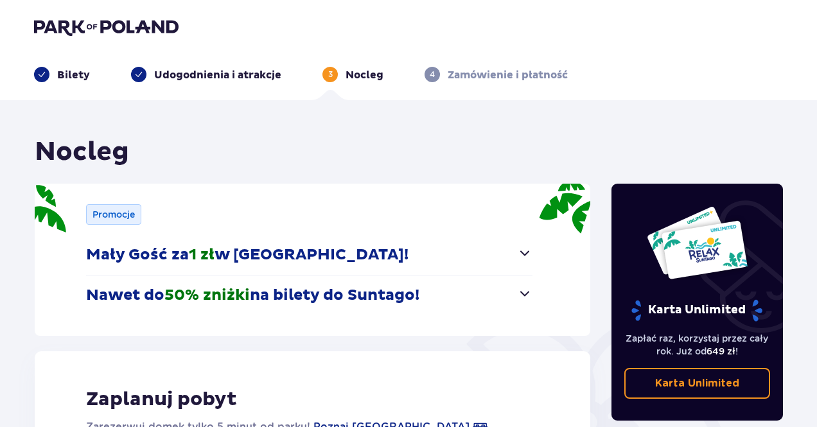
click at [290, 291] on p "Nawet do 50% zniżki na bilety do [GEOGRAPHIC_DATA]!" at bounding box center [252, 295] width 333 height 19
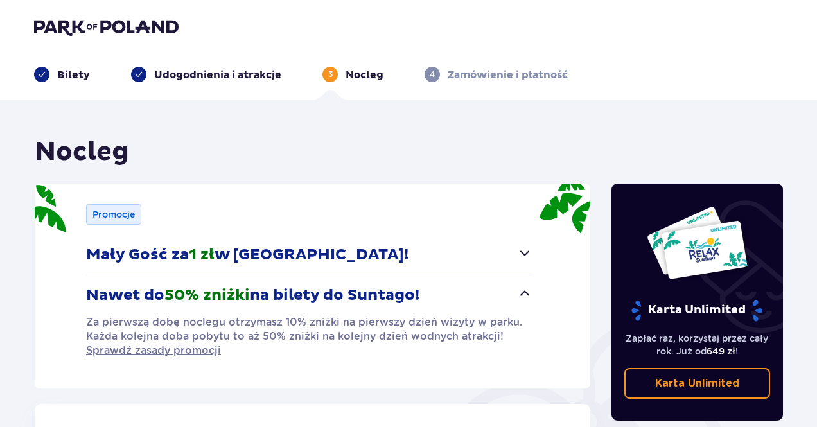
click at [290, 291] on p "Nawet do 50% zniżki na bilety do [GEOGRAPHIC_DATA]!" at bounding box center [252, 295] width 333 height 19
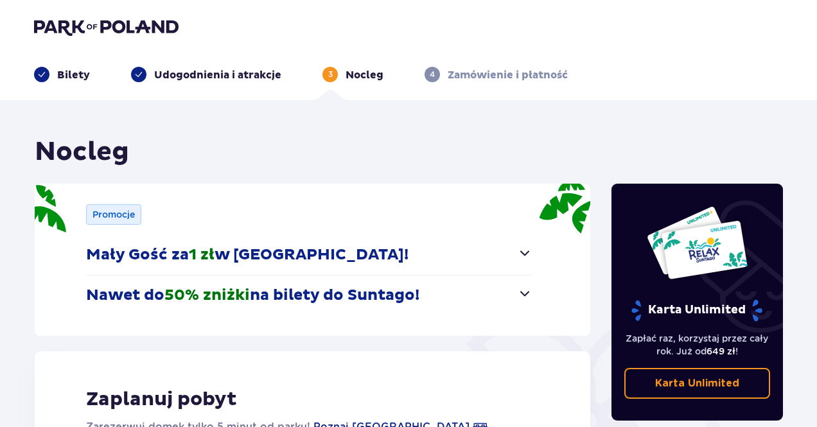
click at [375, 313] on button "Nawet do 50% zniżki na bilety do [GEOGRAPHIC_DATA]!" at bounding box center [309, 296] width 446 height 40
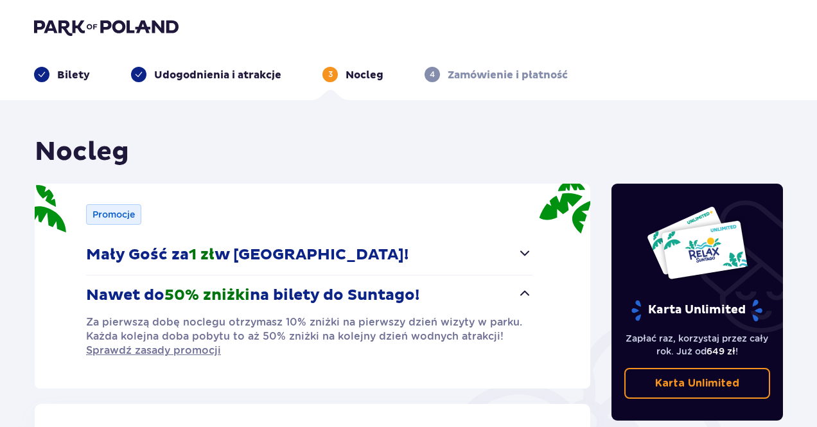
scroll to position [64, 0]
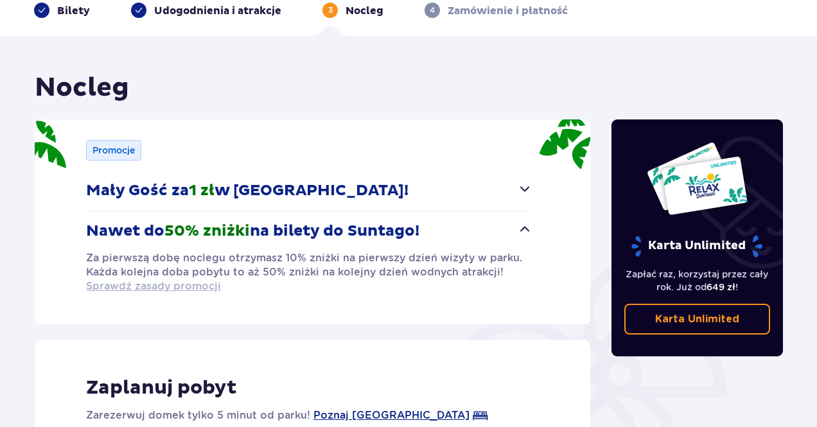
click at [197, 287] on span "Sprawdź zasady promocji" at bounding box center [153, 286] width 135 height 14
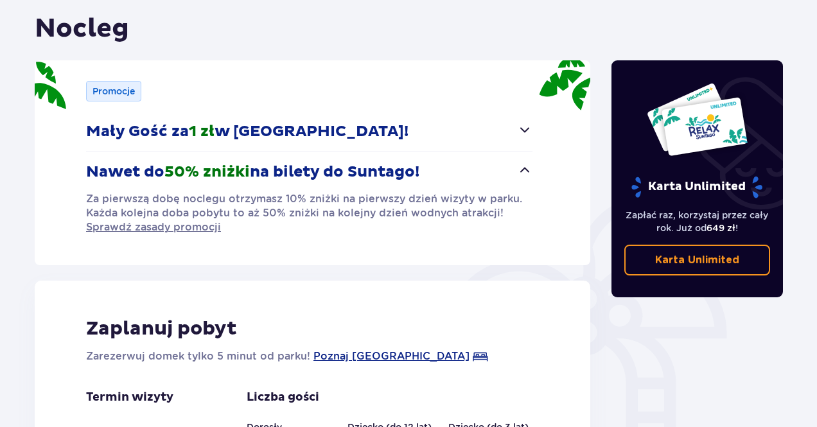
scroll to position [76, 0]
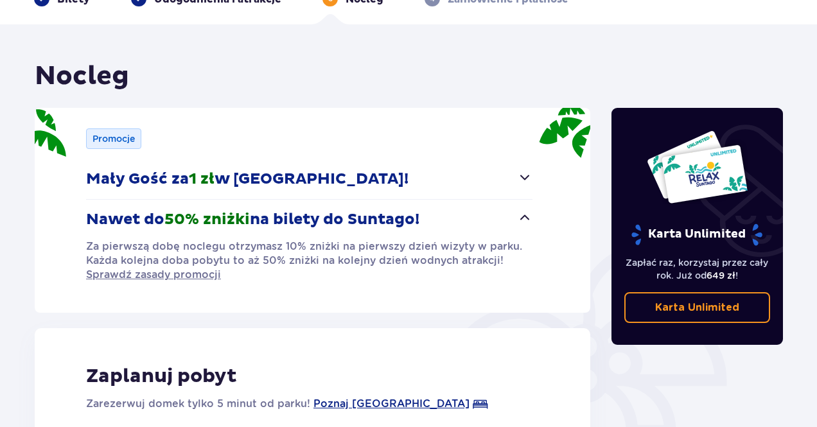
click at [514, 213] on button "Nawet do 50% zniżki na bilety do [GEOGRAPHIC_DATA]!" at bounding box center [309, 220] width 446 height 40
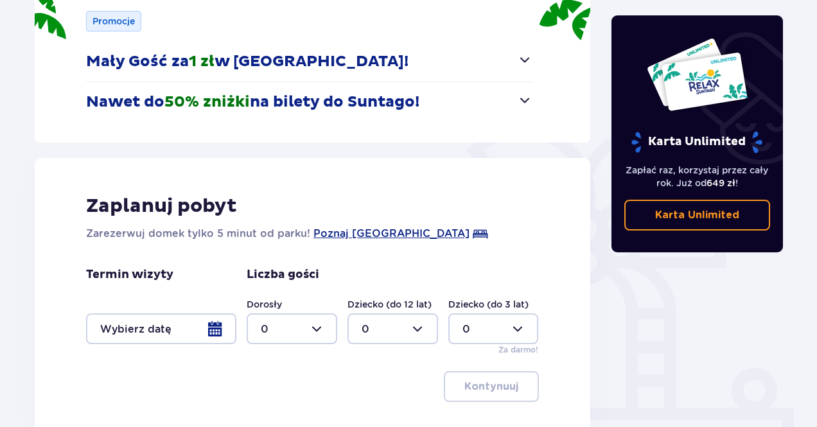
scroll to position [269, 0]
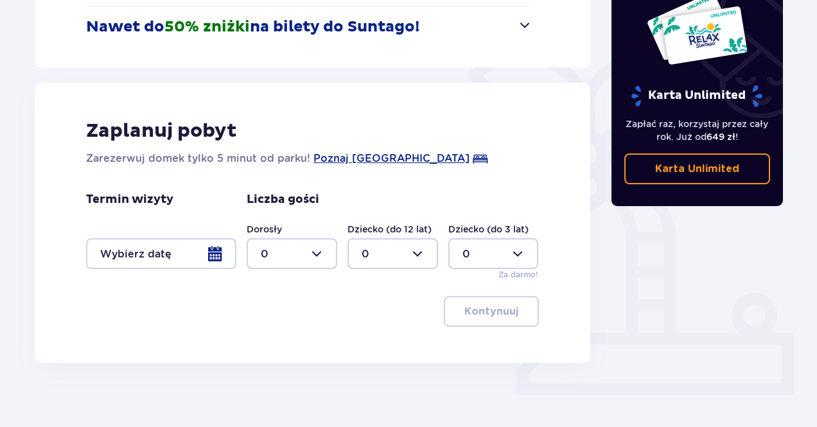
click at [239, 251] on div "Termin wizyty Liczba gości Dorosły 0 Dziecko (do 12 lat) 0 Dziecko (do 3 lat) 0…" at bounding box center [312, 236] width 453 height 89
click at [212, 252] on div at bounding box center [161, 253] width 150 height 31
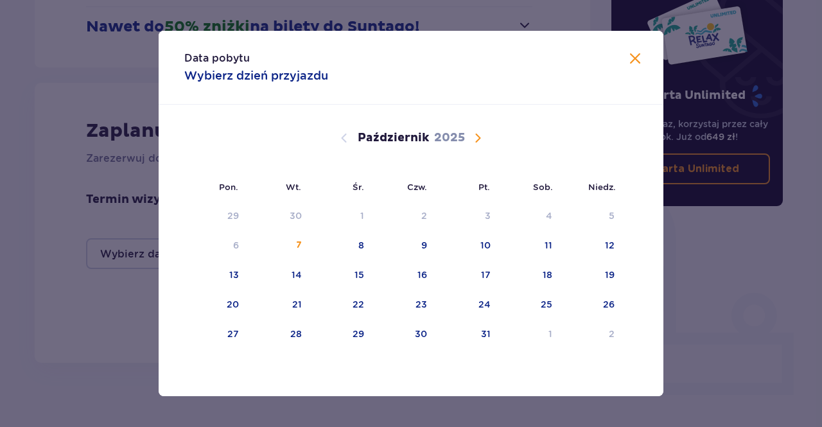
click at [483, 136] on span "Następny miesiąc" at bounding box center [477, 137] width 15 height 15
click at [427, 301] on div "20" at bounding box center [405, 305] width 64 height 28
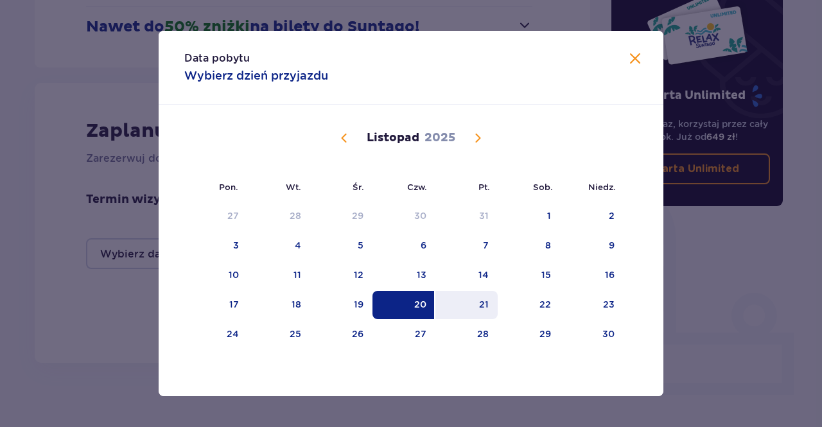
click at [481, 306] on div "21" at bounding box center [484, 304] width 10 height 13
type input "20.11.25 - 21.11.25"
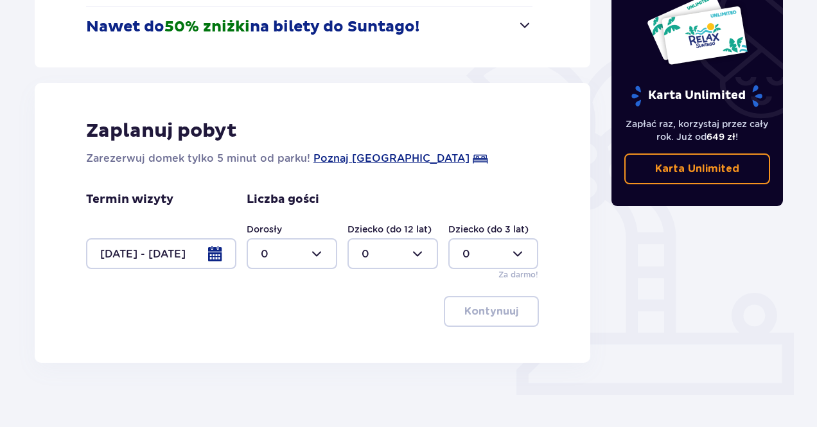
click at [319, 255] on div at bounding box center [292, 253] width 91 height 31
click at [289, 336] on div "4" at bounding box center [292, 336] width 62 height 14
type input "4"
click at [392, 258] on div at bounding box center [393, 253] width 91 height 31
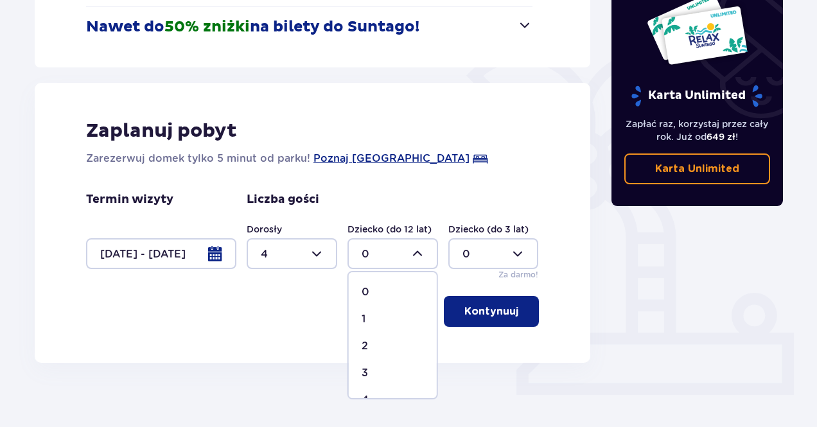
click at [371, 344] on div "2" at bounding box center [393, 346] width 62 height 14
click at [400, 254] on div at bounding box center [393, 253] width 91 height 31
click at [367, 371] on p "3" at bounding box center [365, 373] width 6 height 14
type input "3"
click at [472, 304] on p "Kontynuuj" at bounding box center [491, 311] width 54 height 14
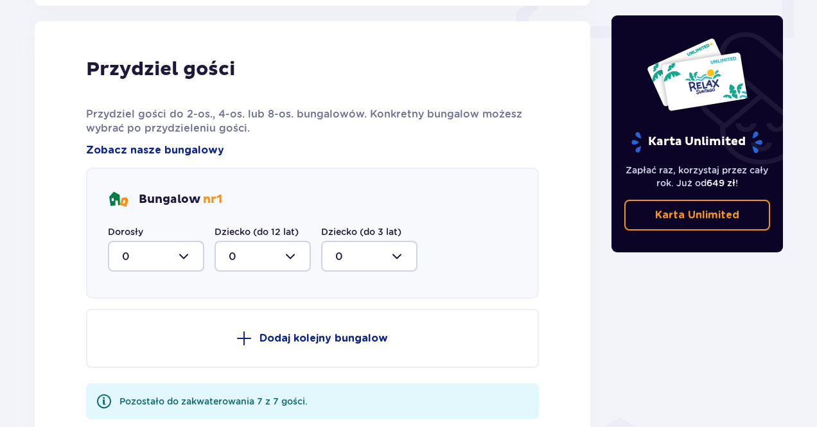
scroll to position [631, 0]
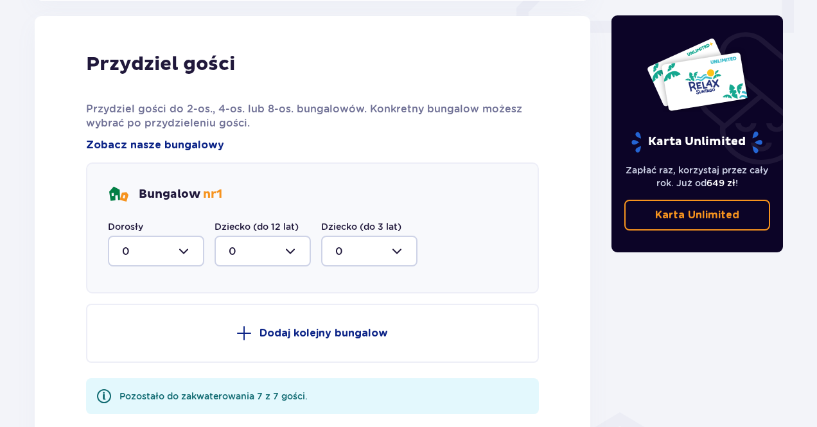
click at [184, 251] on div at bounding box center [156, 251] width 96 height 31
click at [188, 256] on div at bounding box center [156, 251] width 96 height 31
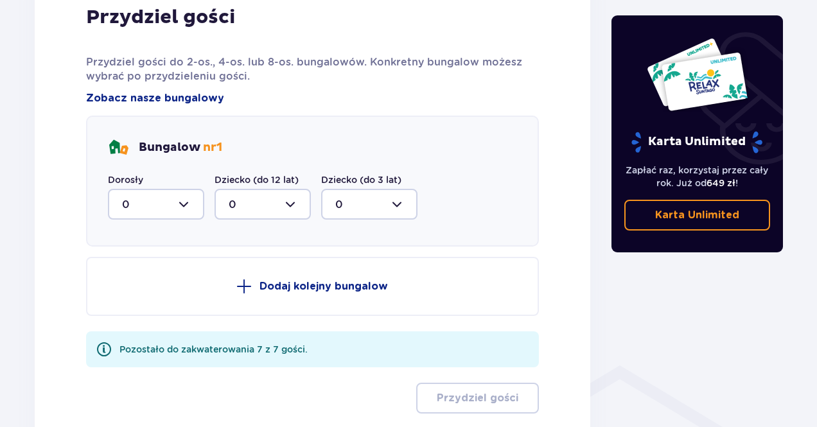
scroll to position [759, 0]
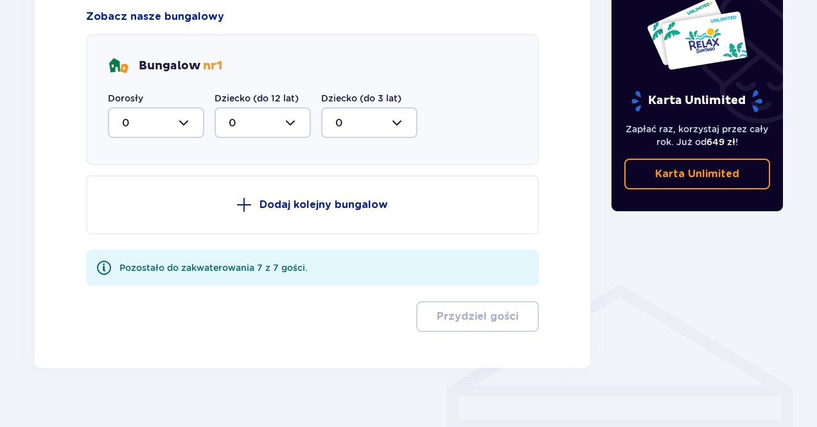
click at [174, 120] on div at bounding box center [156, 122] width 96 height 31
click at [136, 221] on div "2" at bounding box center [156, 216] width 68 height 14
type input "2"
click at [259, 115] on div at bounding box center [263, 122] width 96 height 31
click at [238, 215] on div "2" at bounding box center [263, 216] width 68 height 14
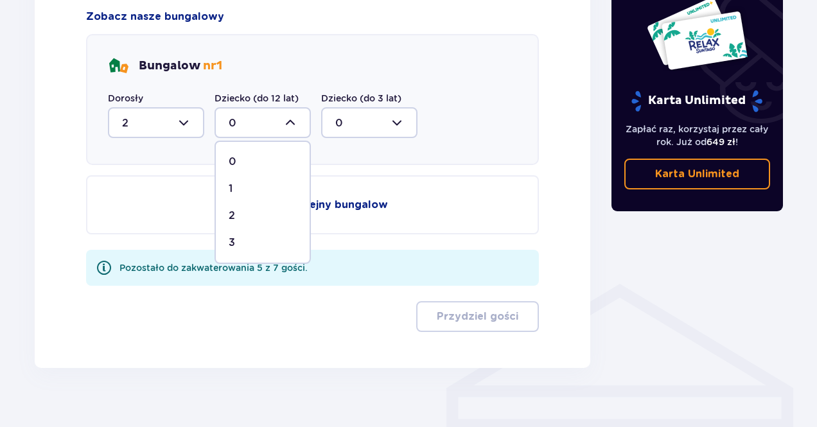
type input "2"
click at [334, 203] on p "Dodaj kolejny bungalow" at bounding box center [324, 205] width 128 height 14
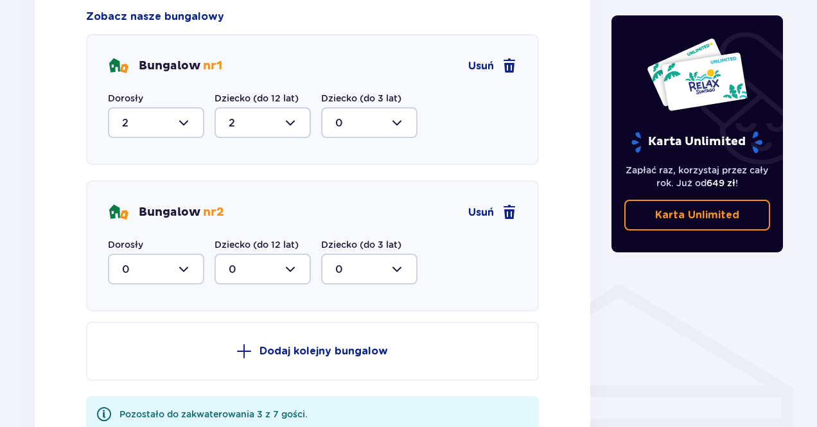
click at [186, 264] on div at bounding box center [156, 269] width 96 height 31
click at [159, 360] on div "2" at bounding box center [156, 362] width 68 height 14
type input "2"
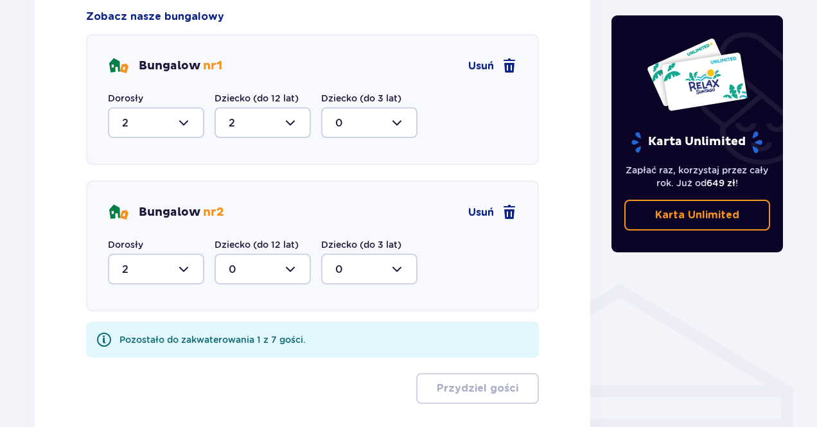
click at [262, 277] on div at bounding box center [263, 269] width 96 height 31
click at [246, 333] on div "1" at bounding box center [263, 335] width 68 height 14
type input "1"
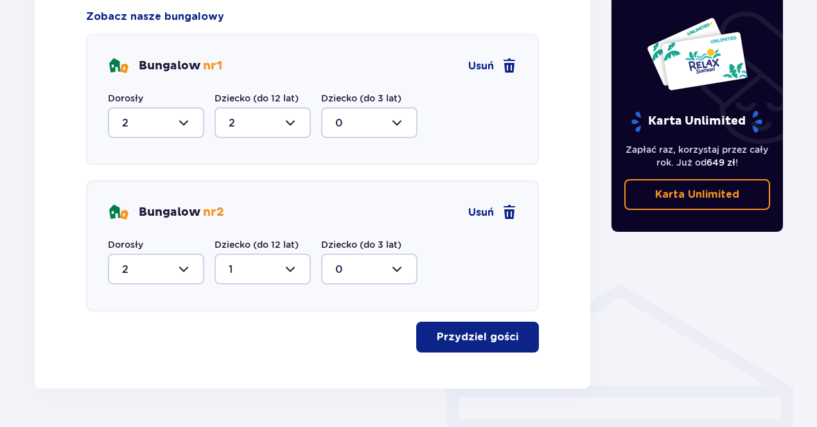
click at [440, 335] on p "Przydziel gości" at bounding box center [478, 337] width 82 height 14
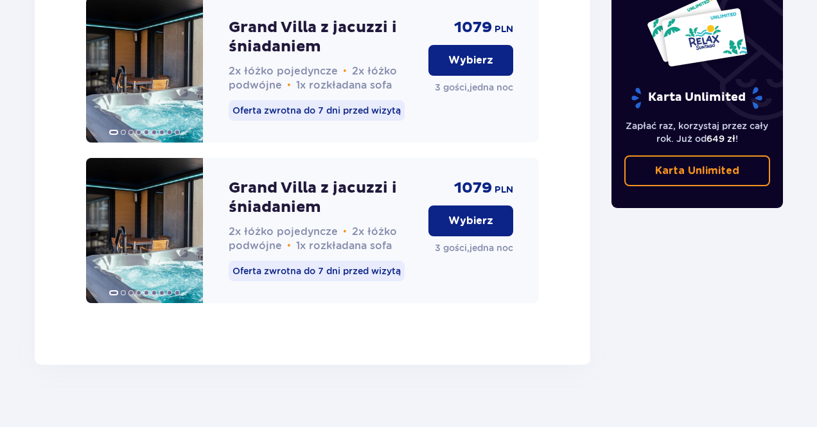
scroll to position [6475, 0]
